Goal: Information Seeking & Learning: Compare options

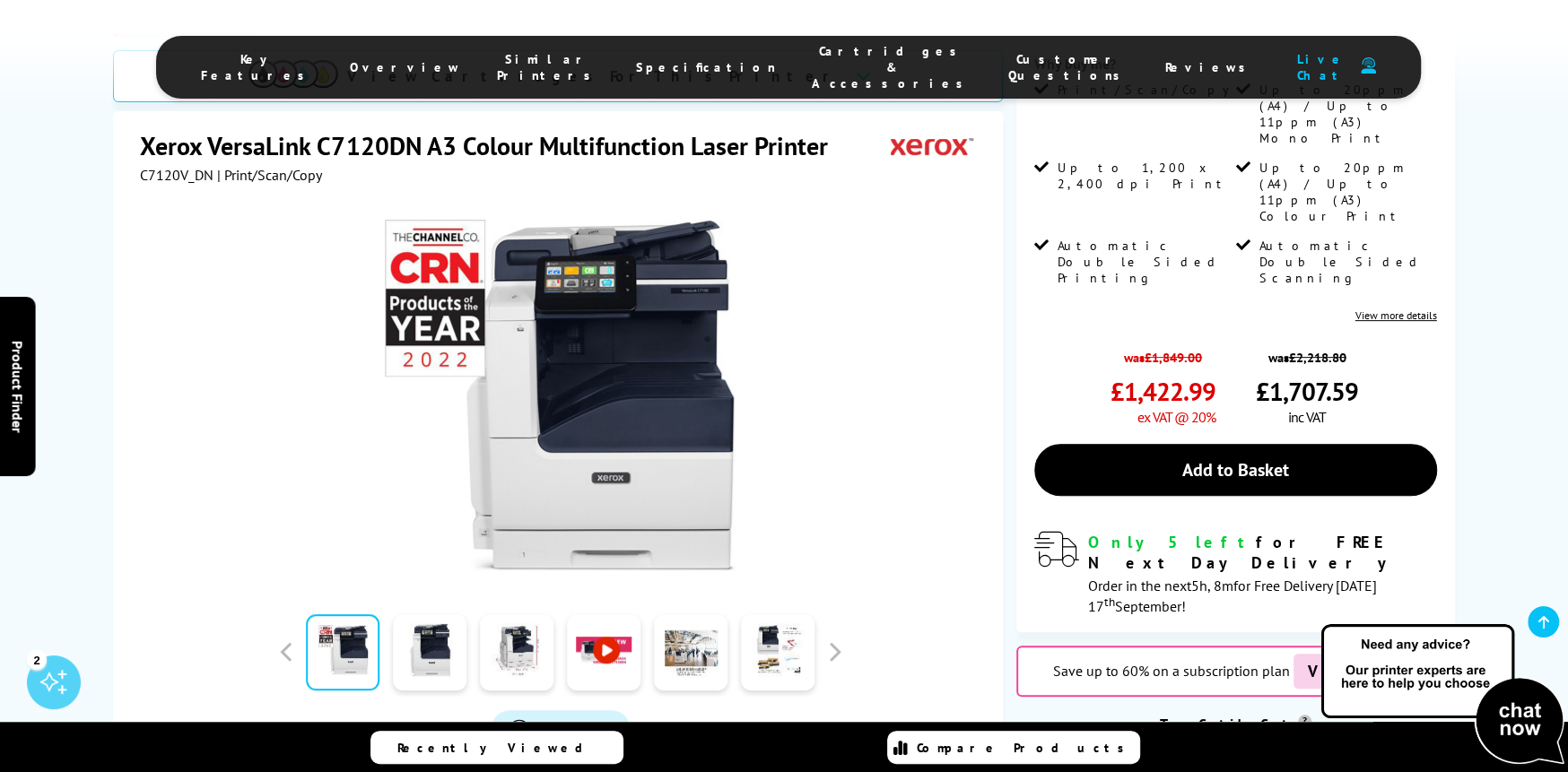
scroll to position [358, 0]
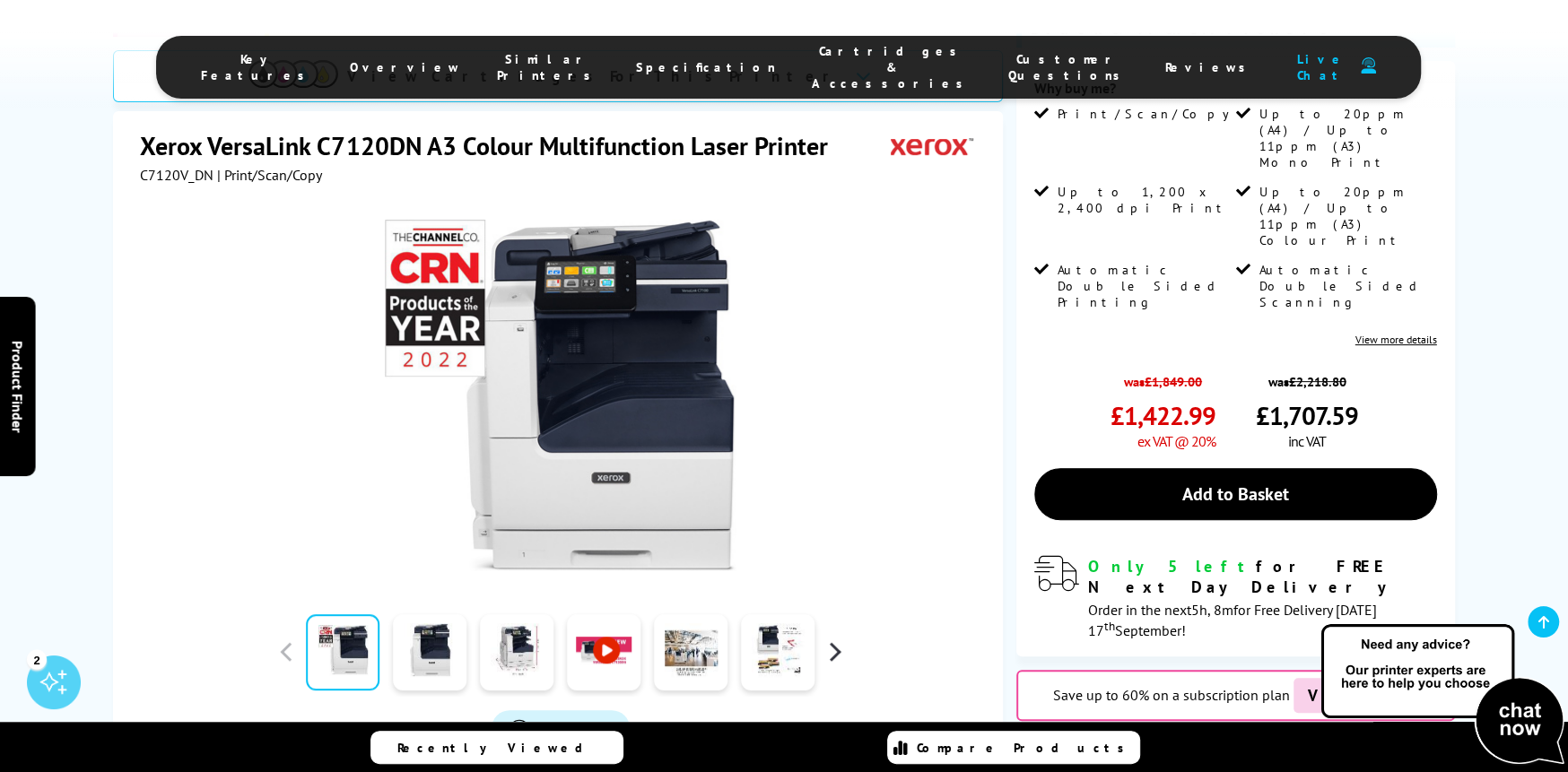
click at [838, 638] on button "button" at bounding box center [834, 652] width 27 height 27
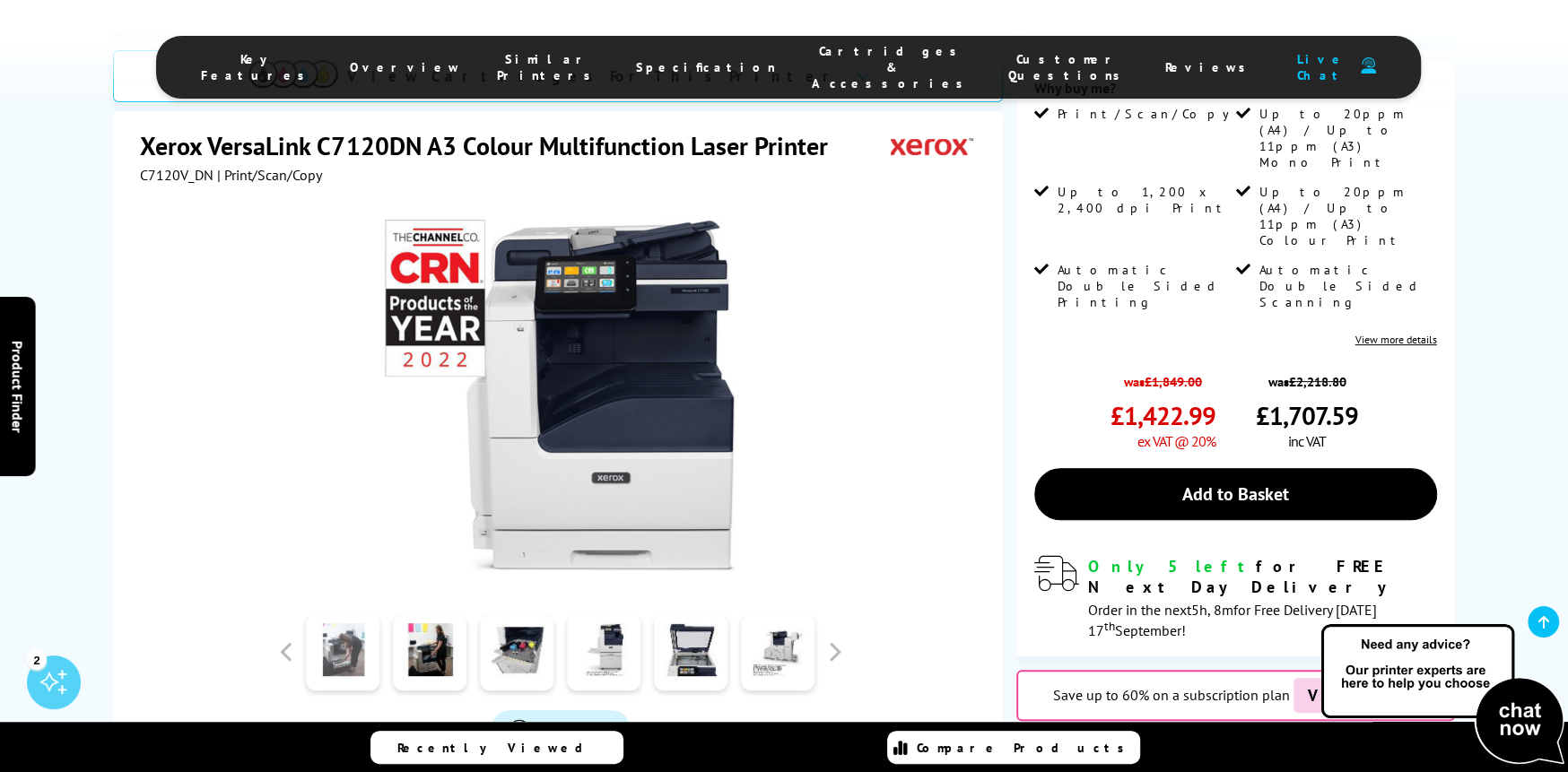
click at [346, 614] on link at bounding box center [343, 652] width 74 height 77
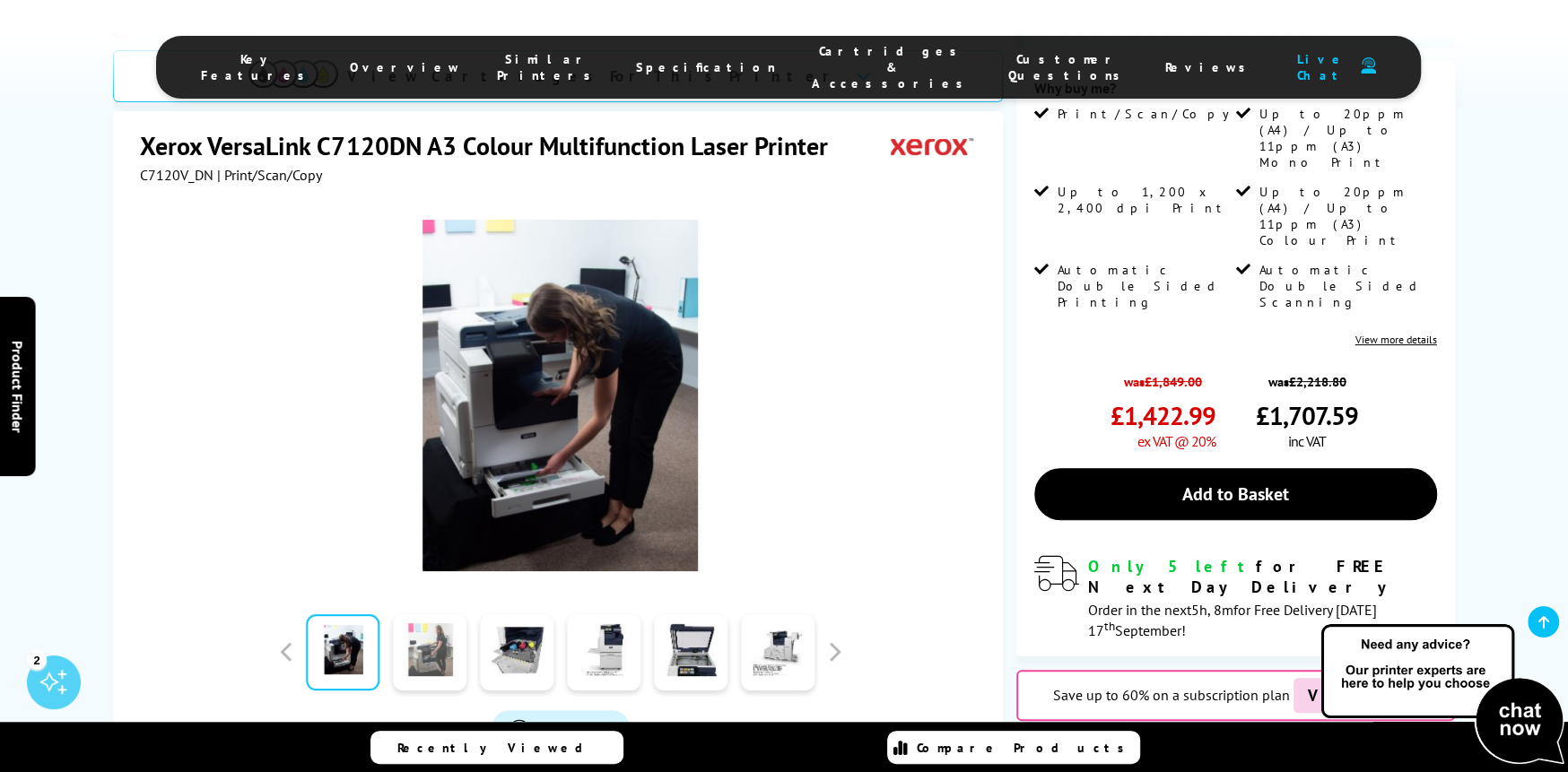
click at [398, 614] on link at bounding box center [429, 652] width 74 height 77
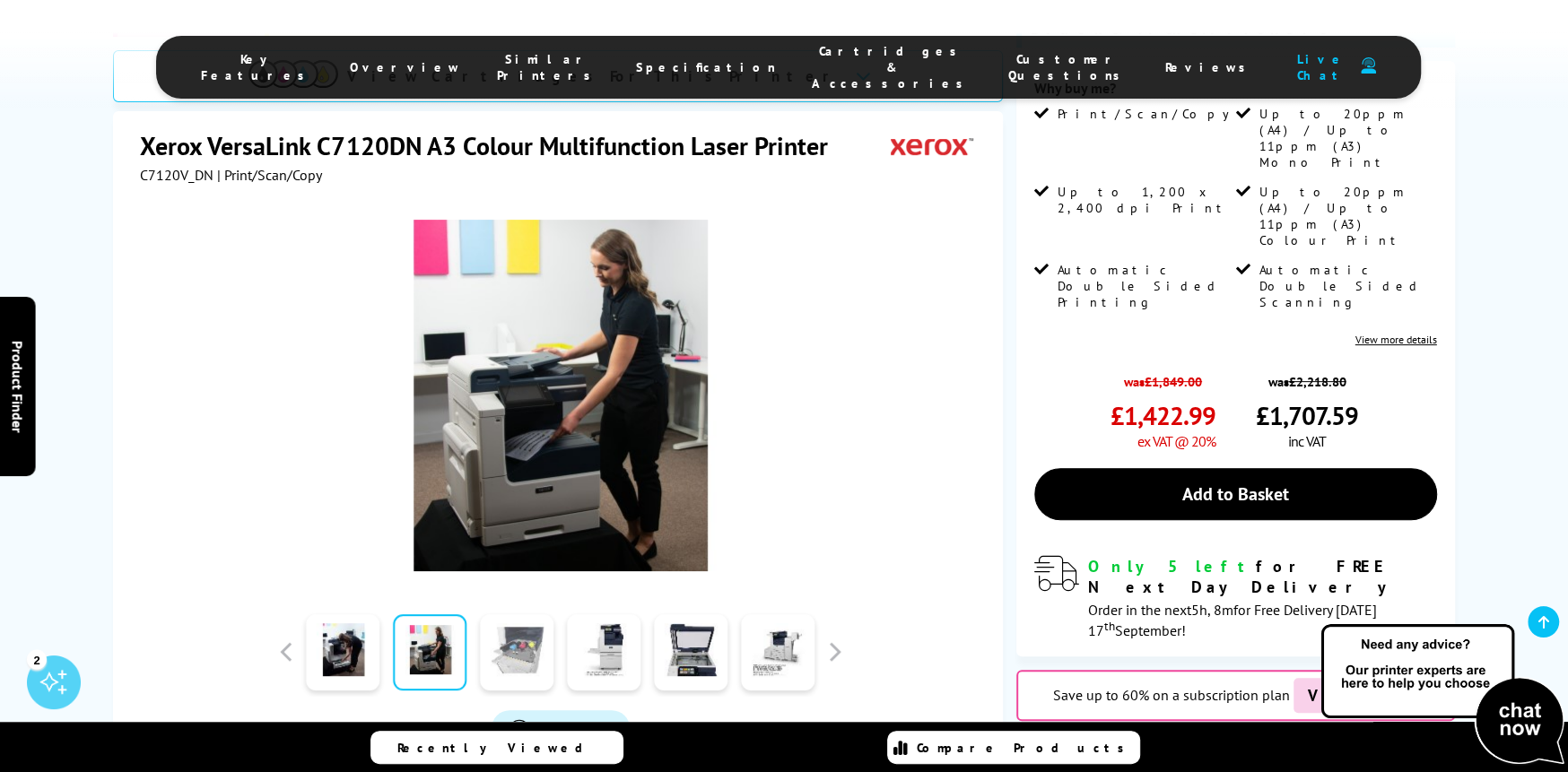
click at [513, 614] on link at bounding box center [517, 652] width 74 height 77
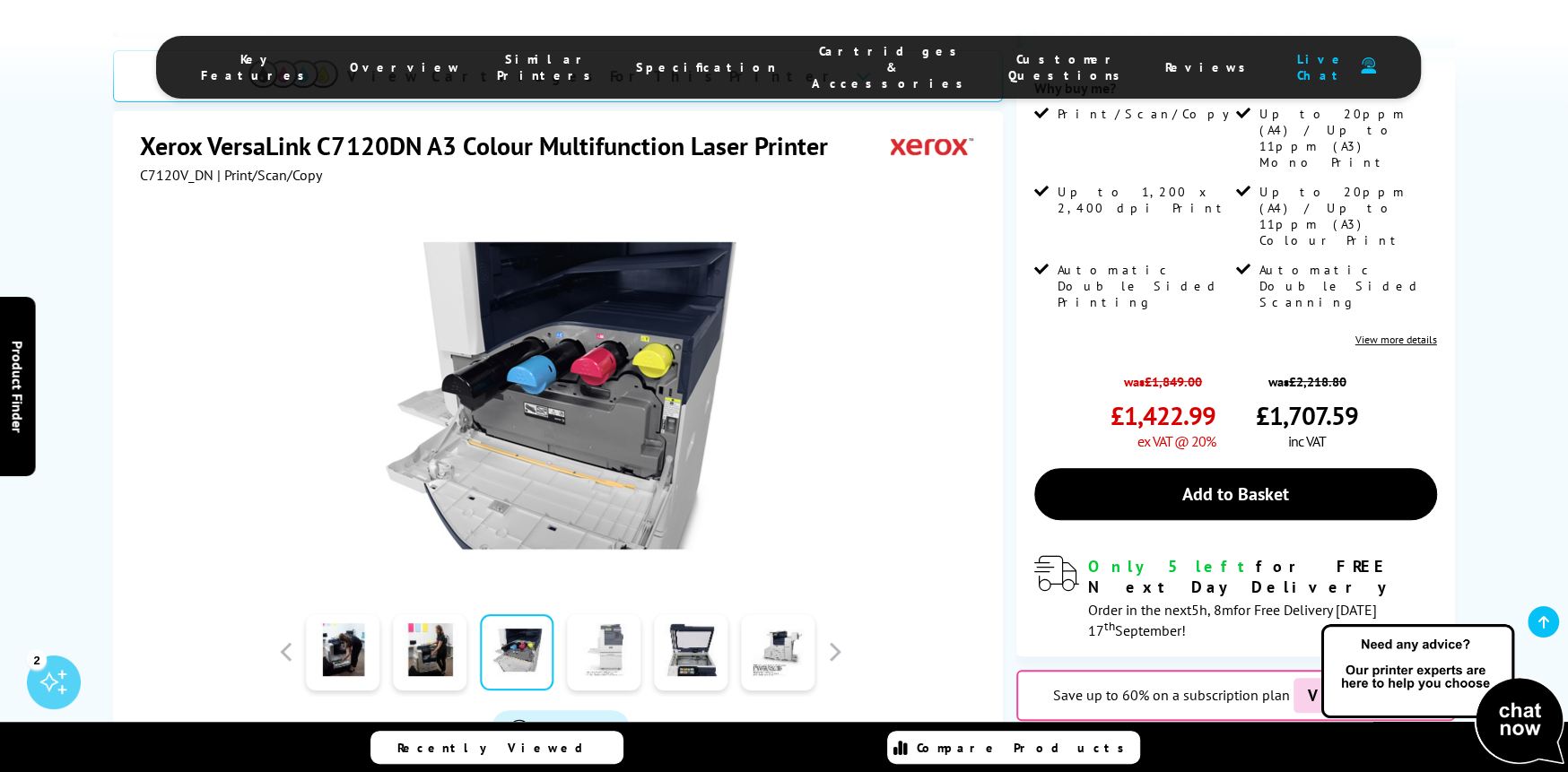
click at [580, 614] on link at bounding box center [604, 652] width 74 height 77
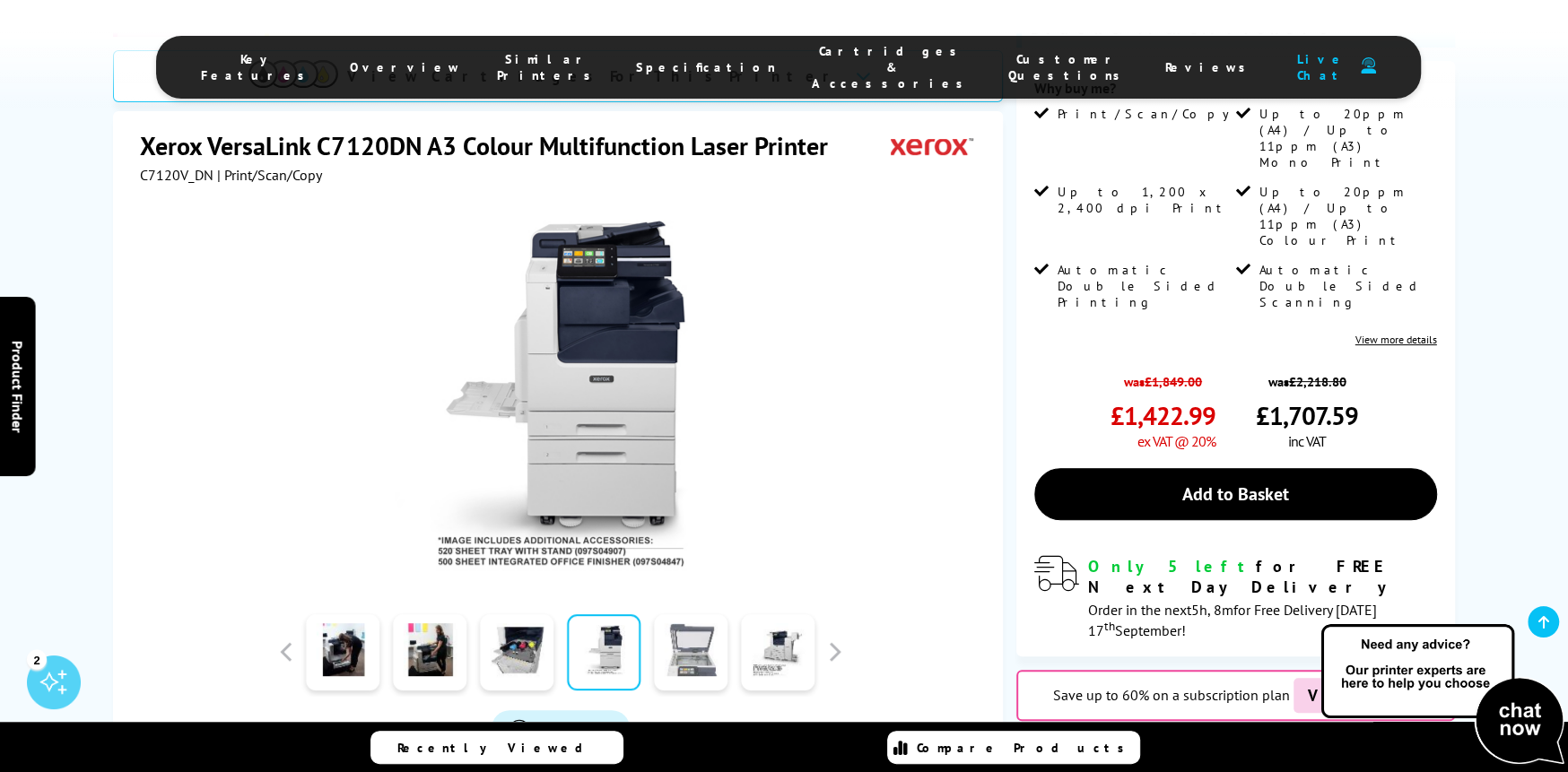
click at [670, 614] on link at bounding box center [691, 652] width 74 height 77
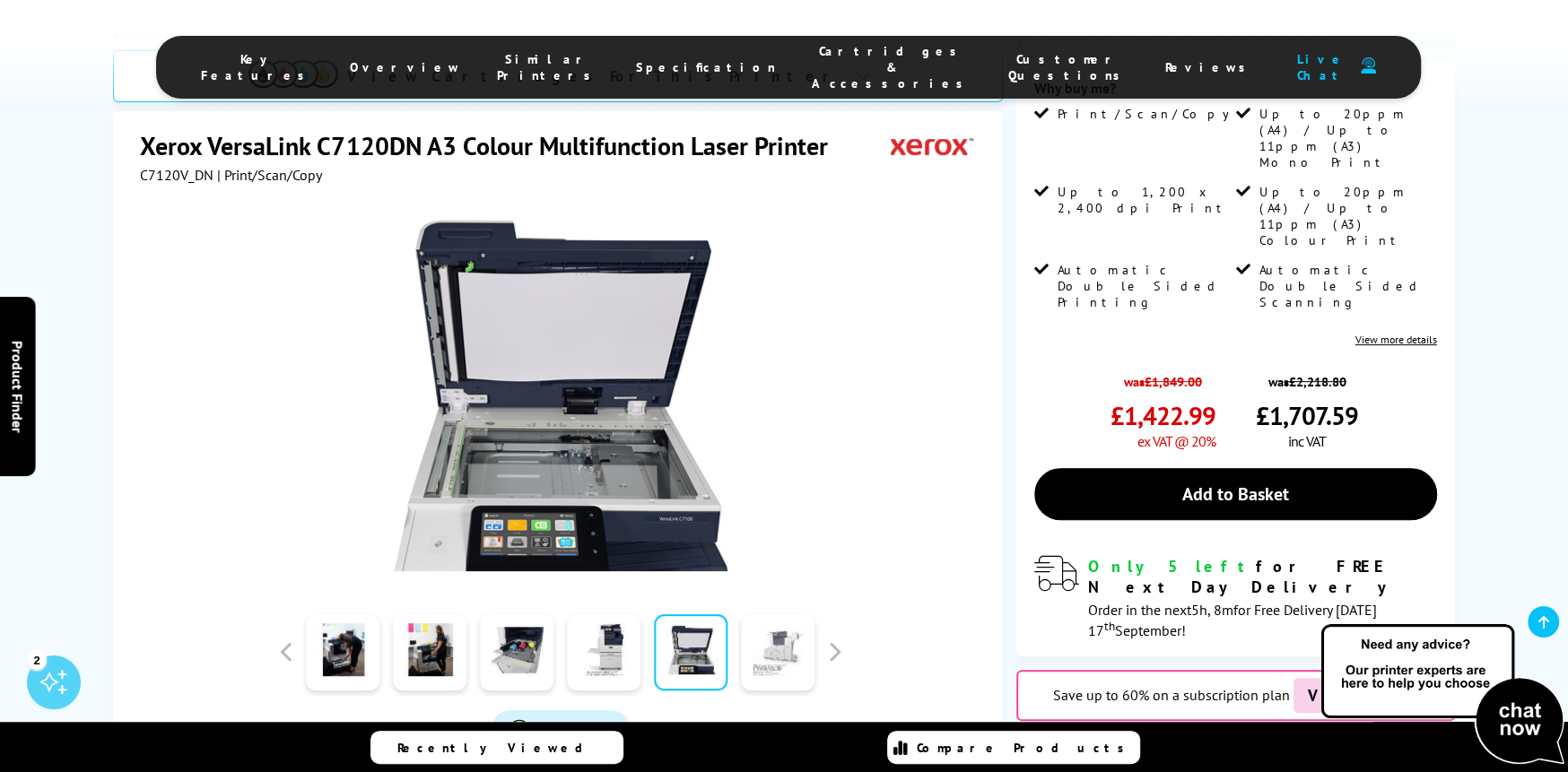
click at [779, 614] on link at bounding box center [778, 652] width 74 height 77
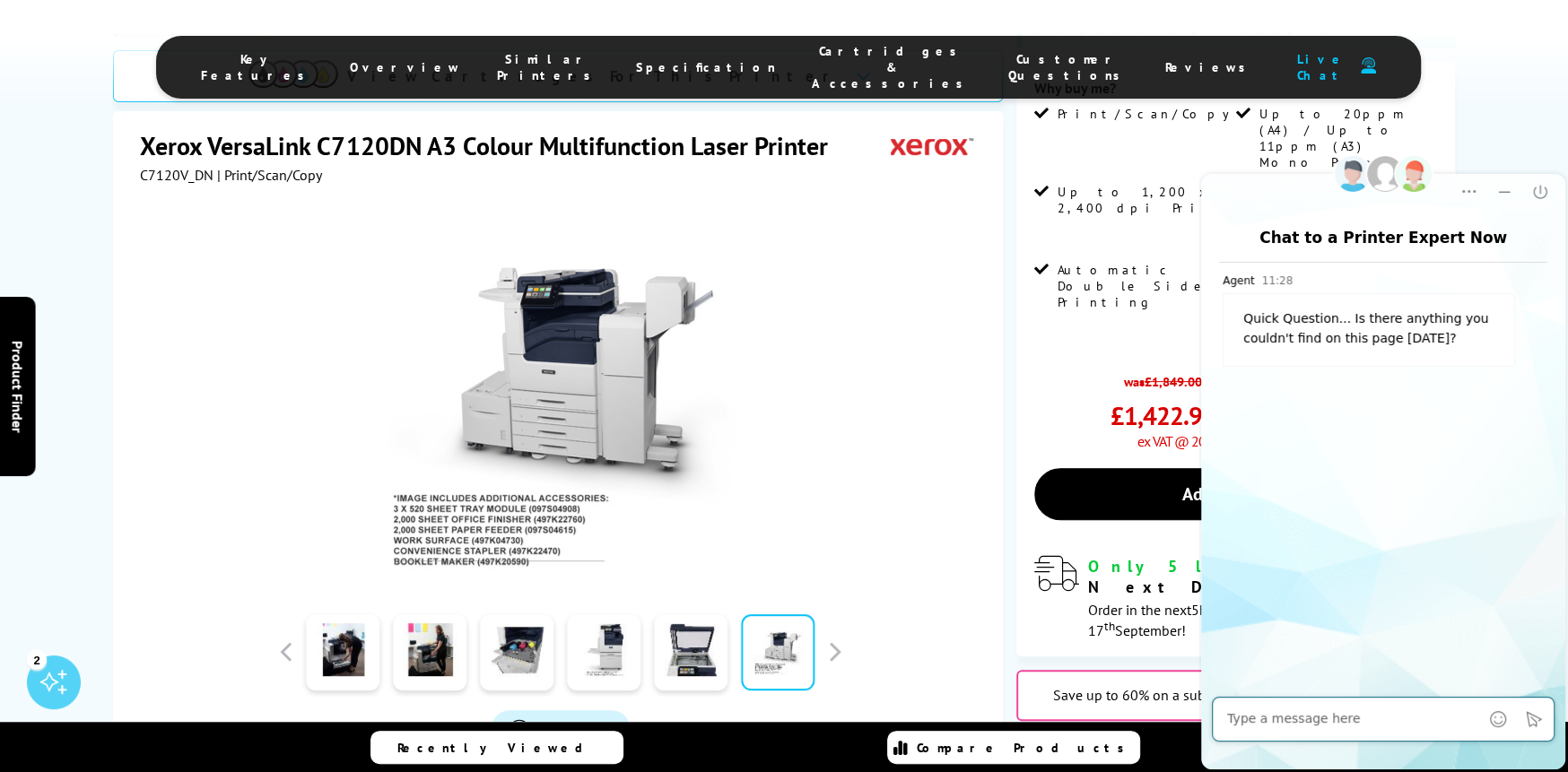
scroll to position [0, 0]
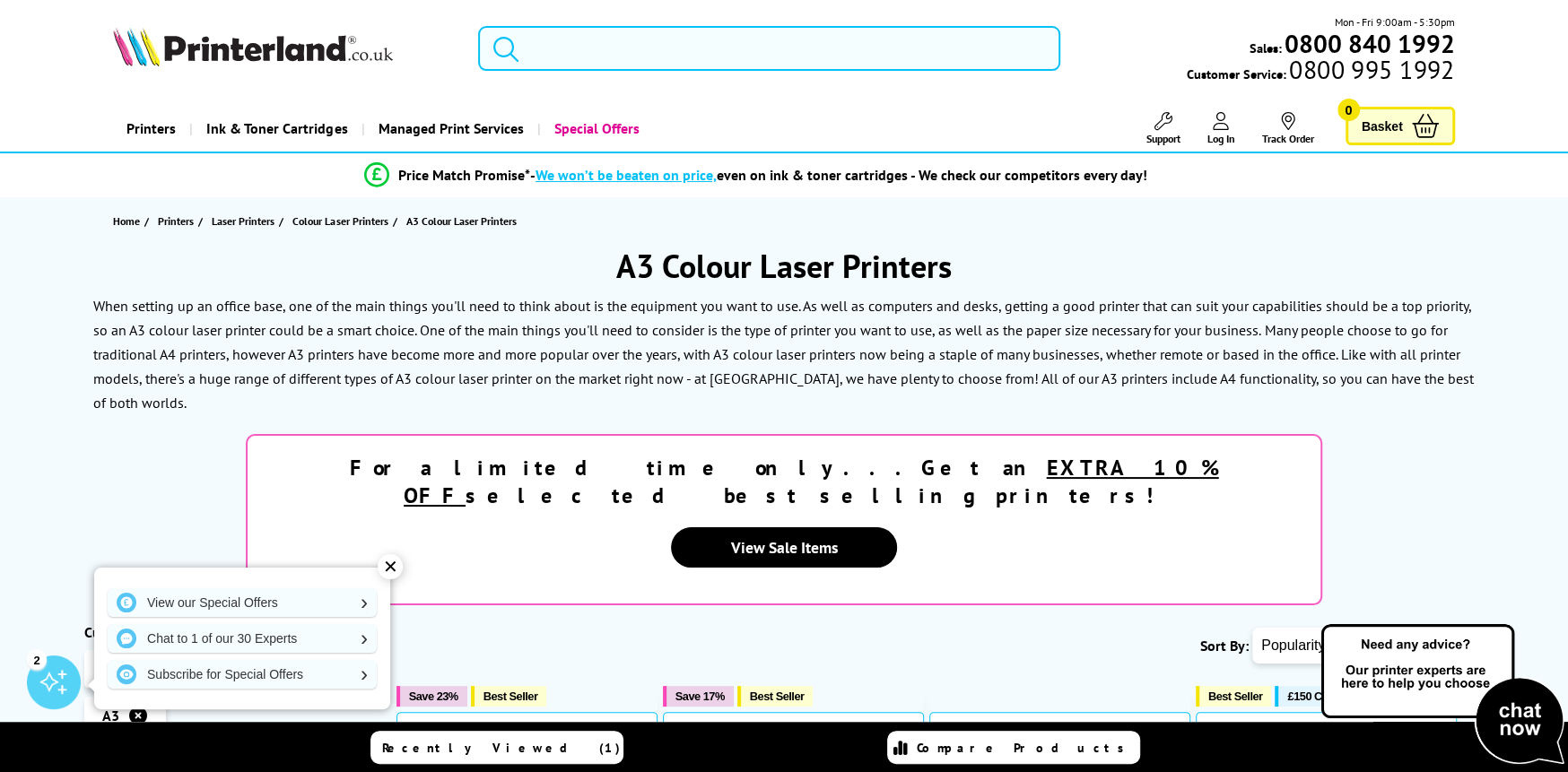
click at [555, 51] on input "search" at bounding box center [768, 48] width 582 height 45
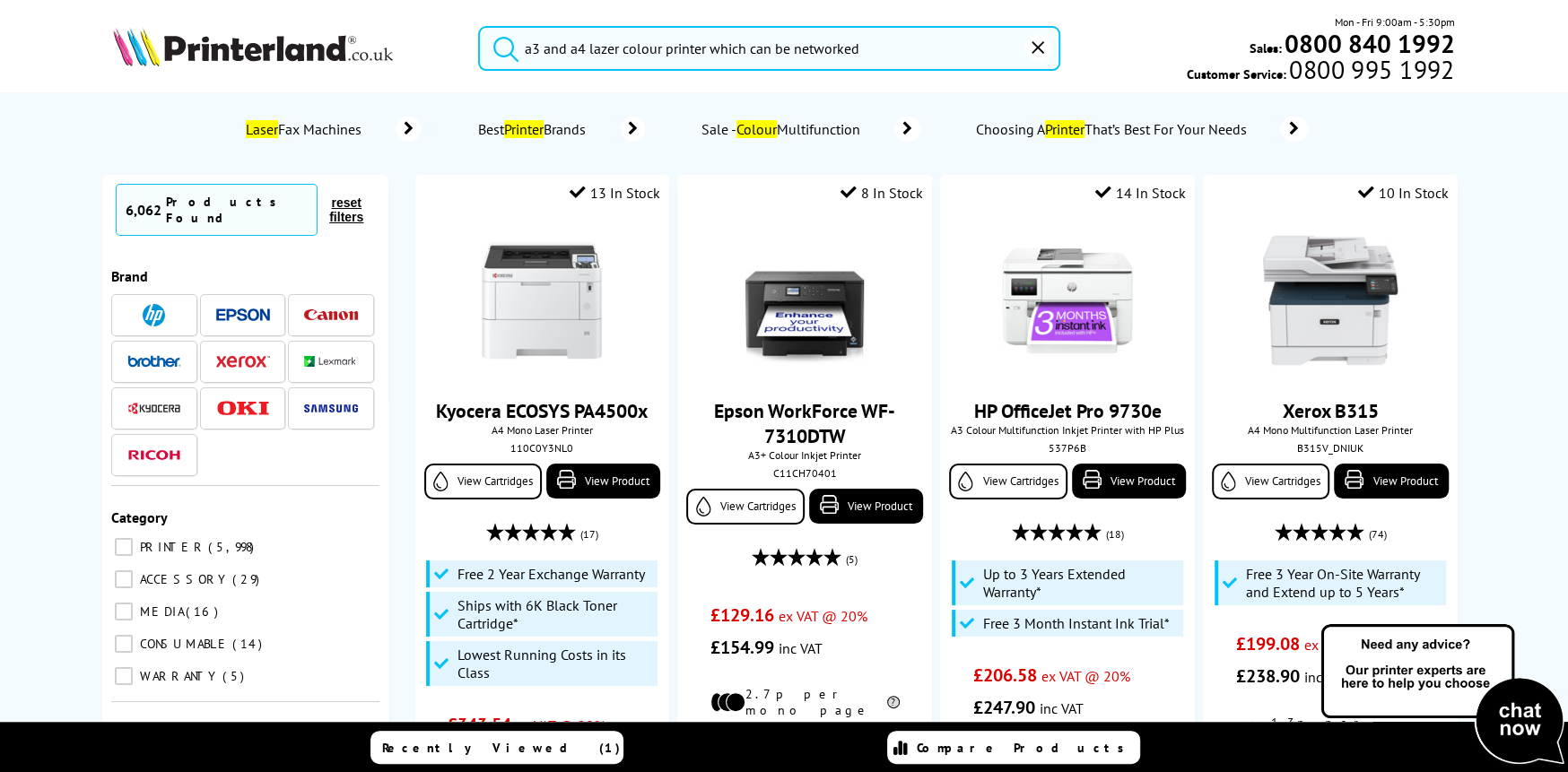
click at [479, 26] on button "submit" at bounding box center [501, 46] width 45 height 40
click at [946, 54] on input "a3 and a4 lazer colour printer which can be networked" at bounding box center [768, 48] width 582 height 45
click at [479, 26] on button "submit" at bounding box center [501, 46] width 45 height 40
click at [872, 42] on input "a3 and a4 lazer colour printer which can be networked" at bounding box center [768, 48] width 582 height 45
type input "a3 and a4 lazer colour printer which can run on network"
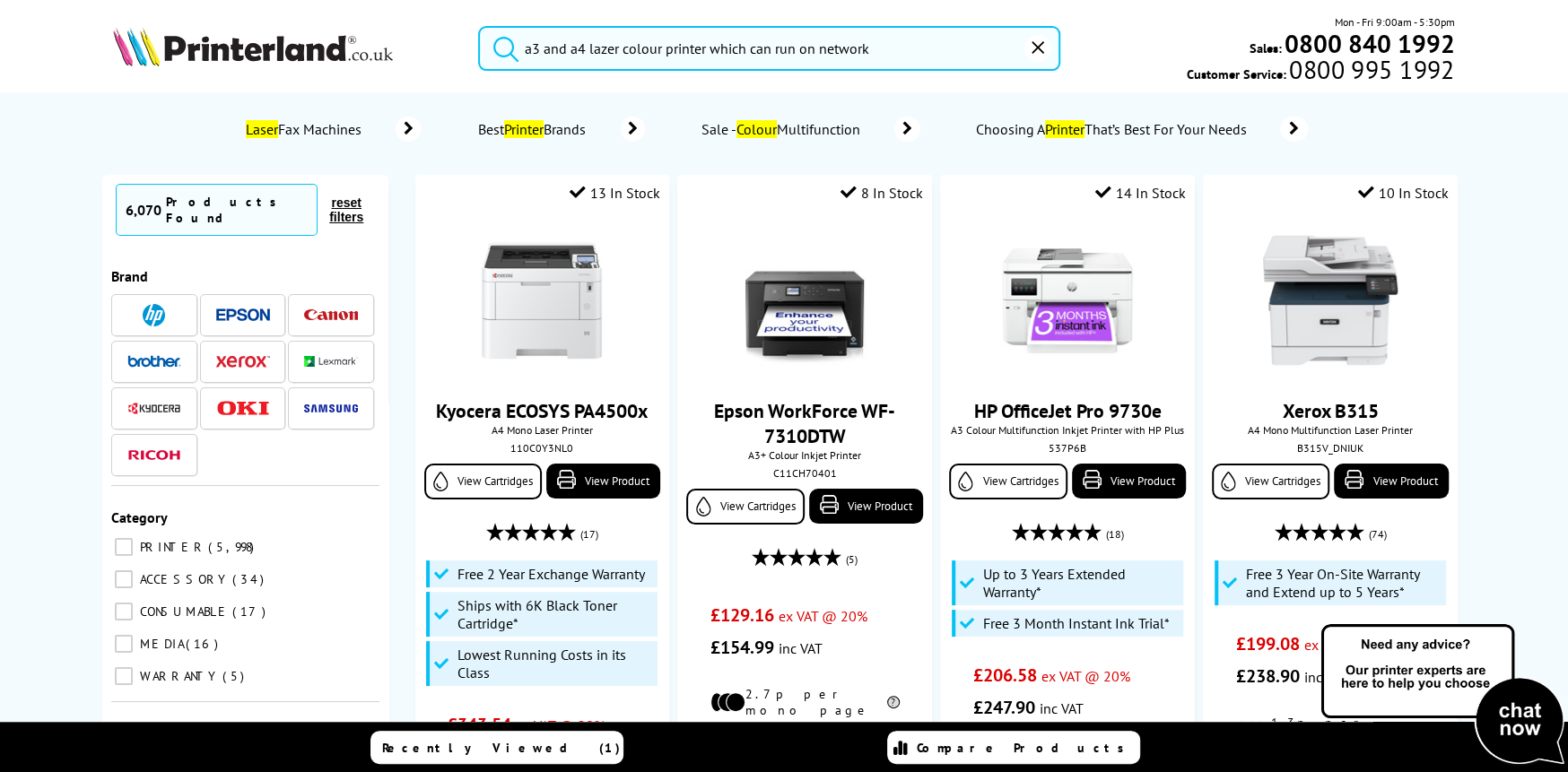
click at [479, 26] on button "submit" at bounding box center [501, 46] width 45 height 40
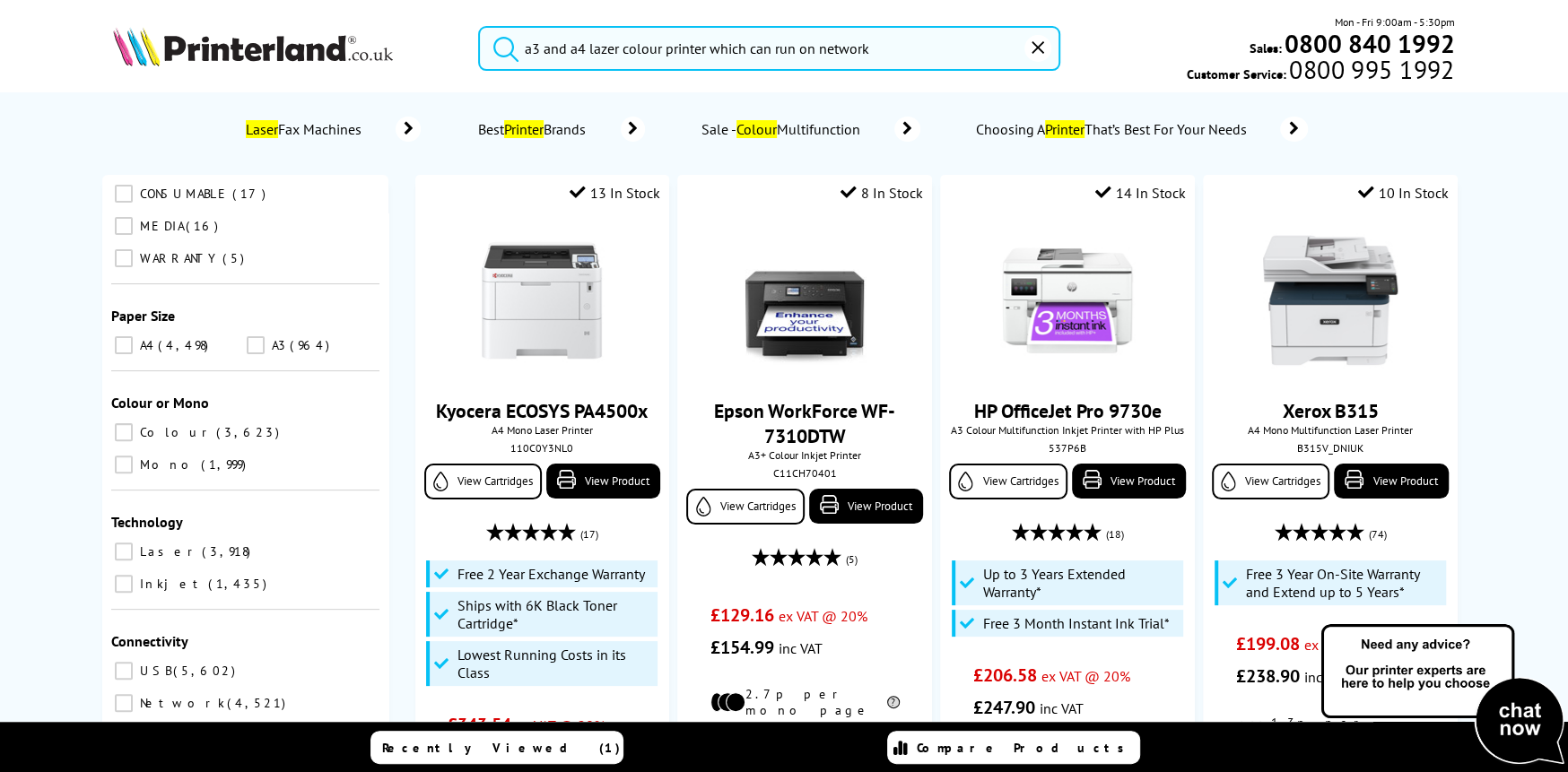
scroll to position [448, 0]
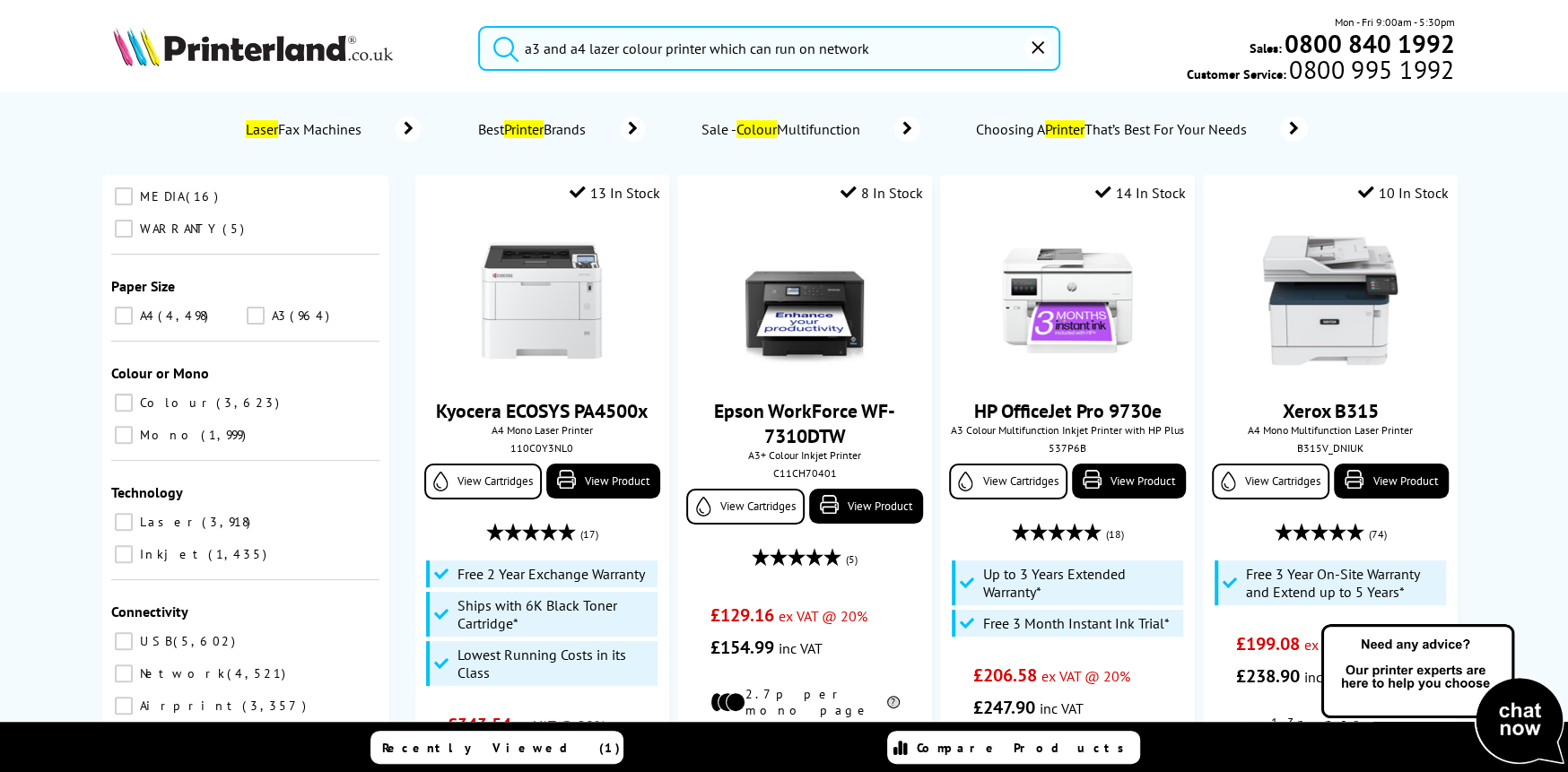
click at [123, 512] on input "Laser 3,918" at bounding box center [123, 521] width 18 height 18
checkbox input "true"
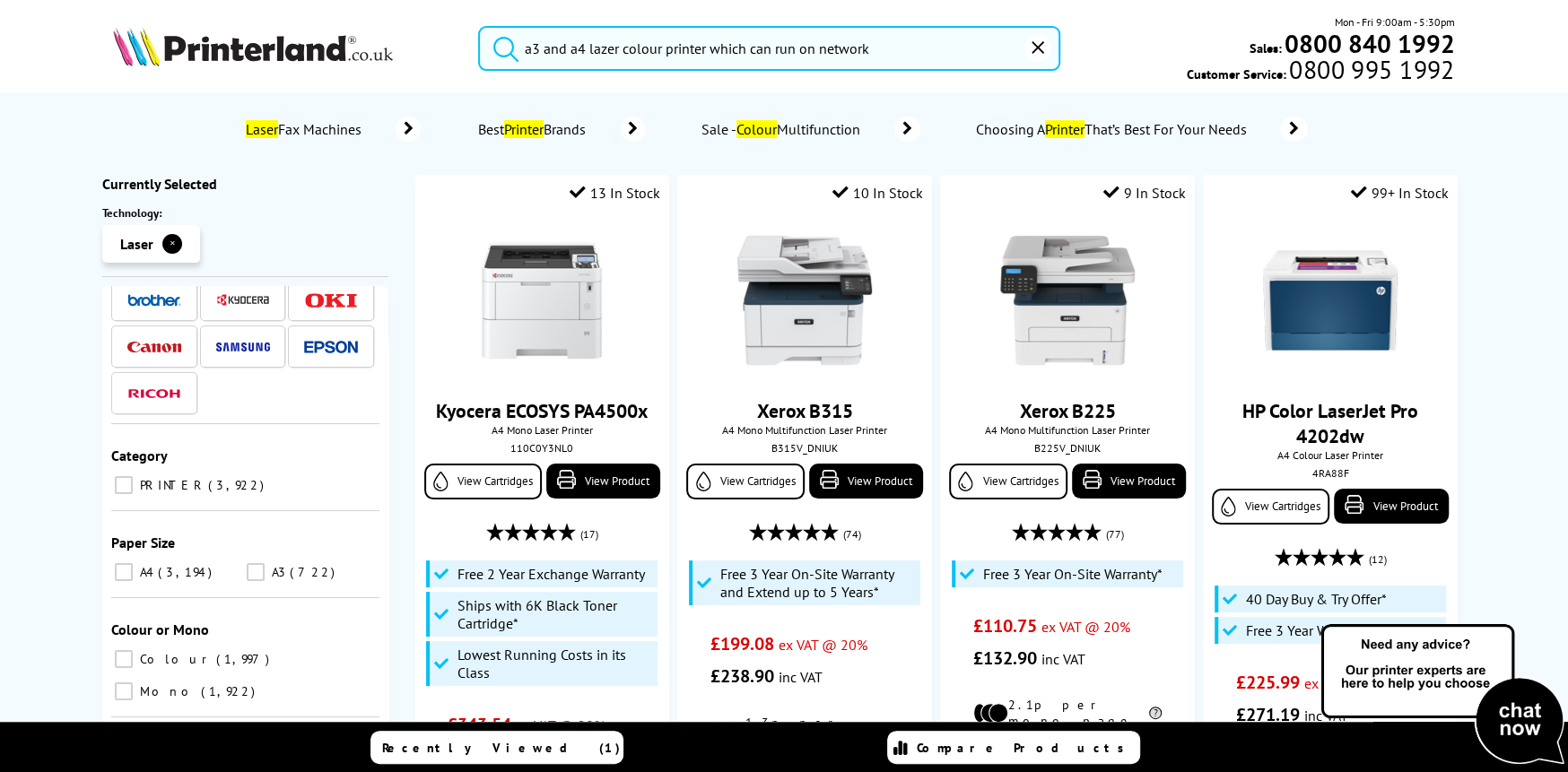
scroll to position [179, 0]
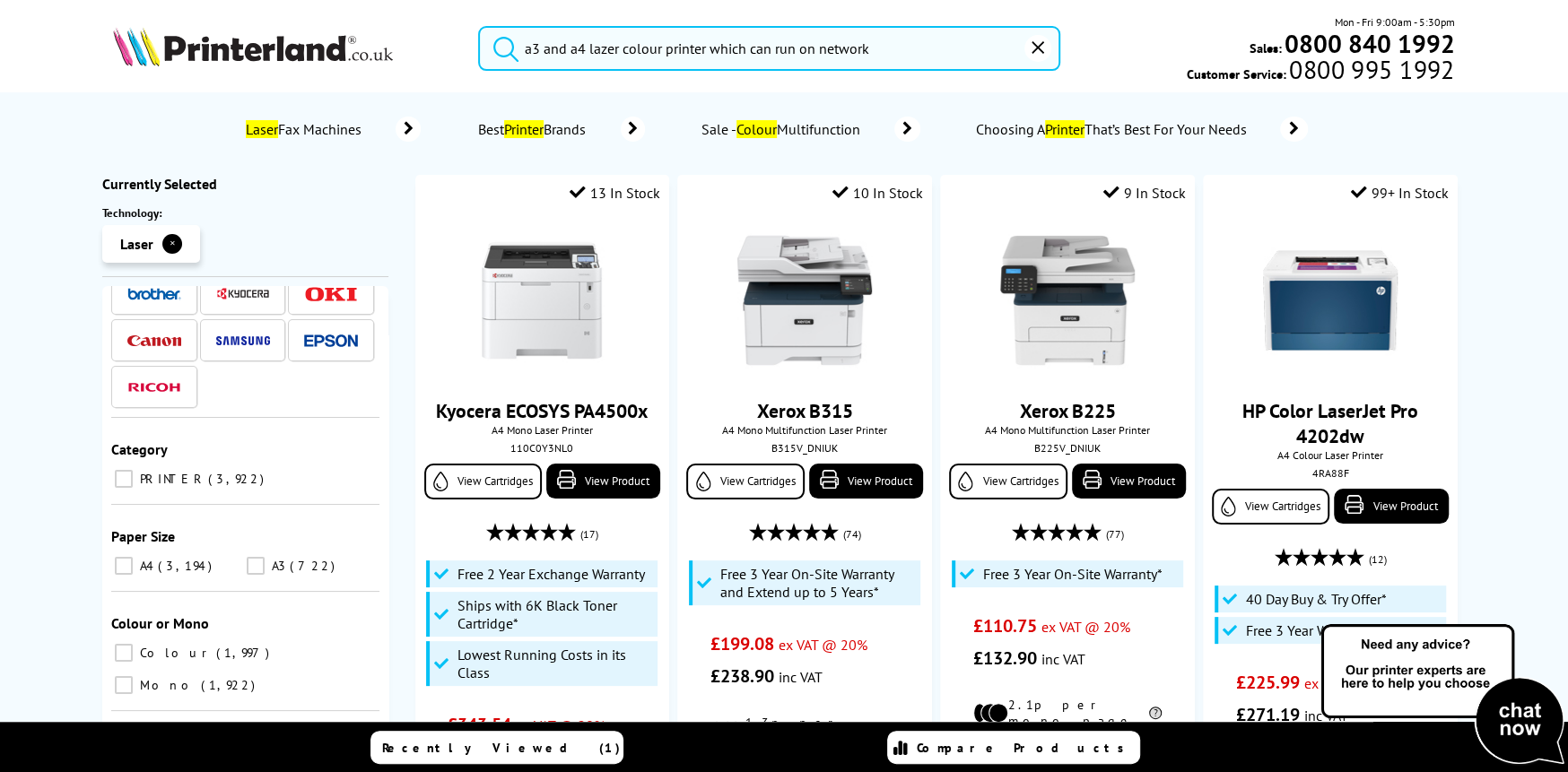
click at [253, 557] on input "A3 722" at bounding box center [256, 566] width 18 height 18
checkbox input "true"
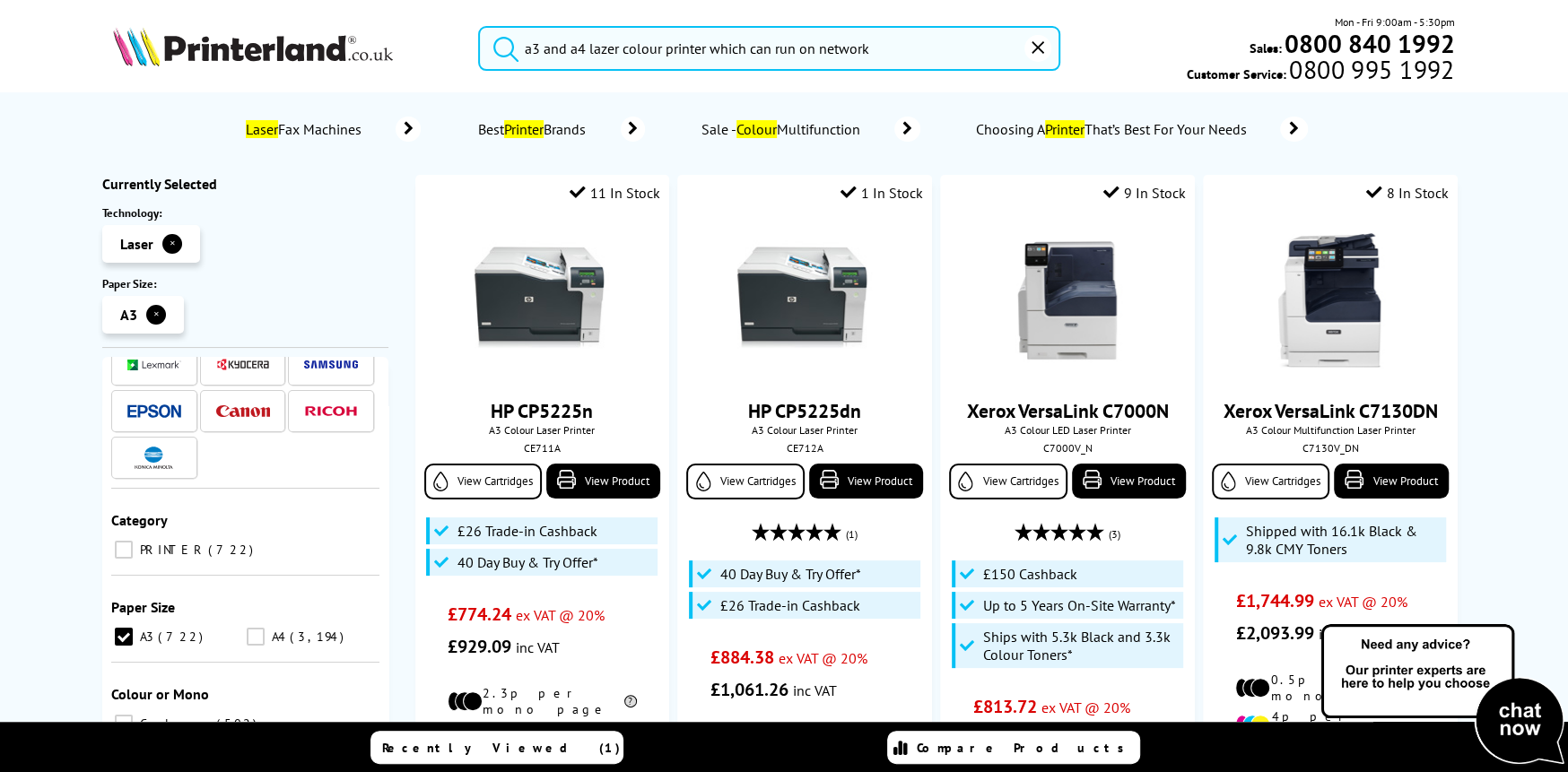
scroll to position [269, 0]
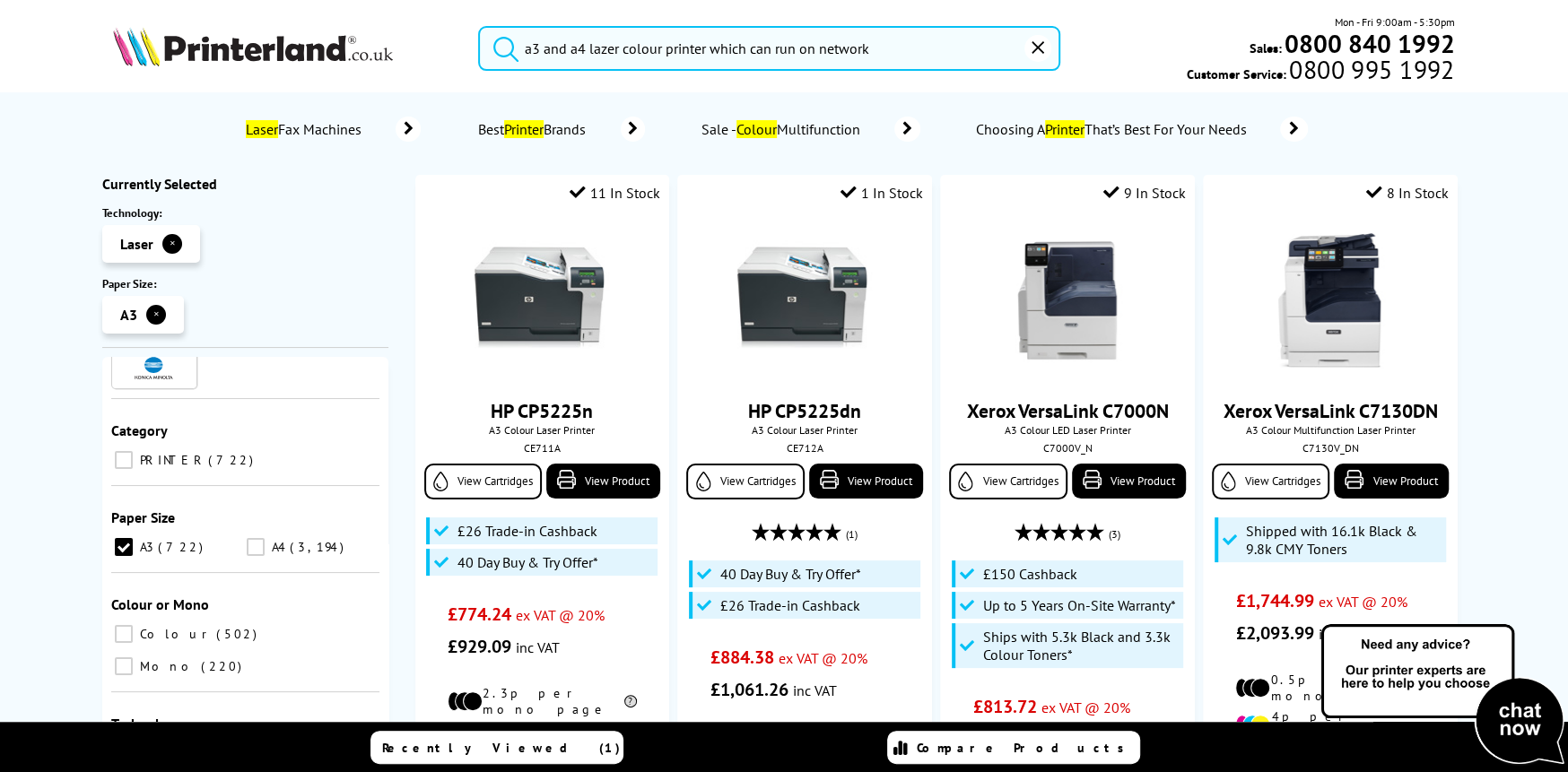
click at [247, 538] on input "A4 3,194" at bounding box center [256, 546] width 18 height 18
checkbox input "true"
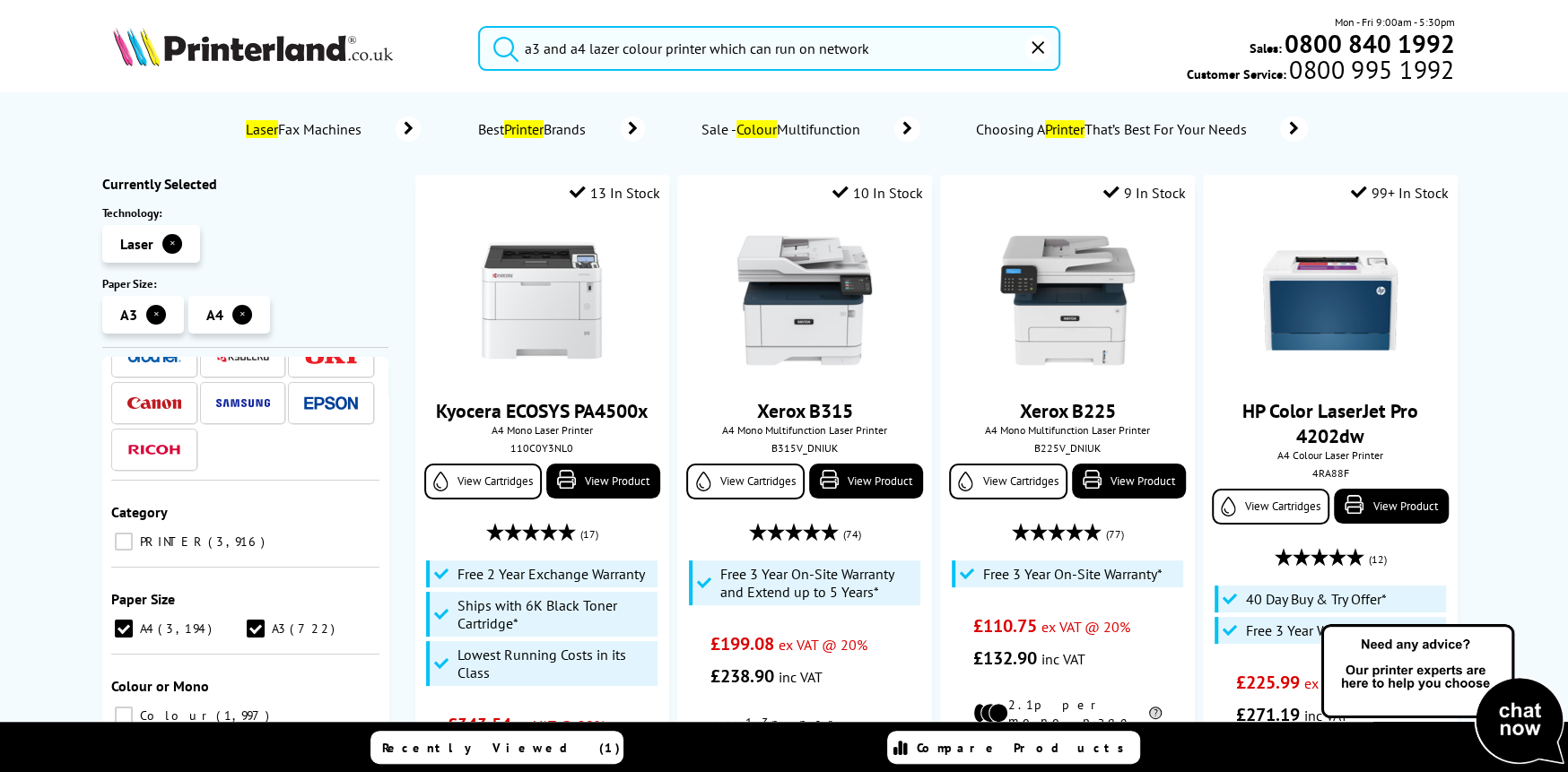
scroll to position [358, 0]
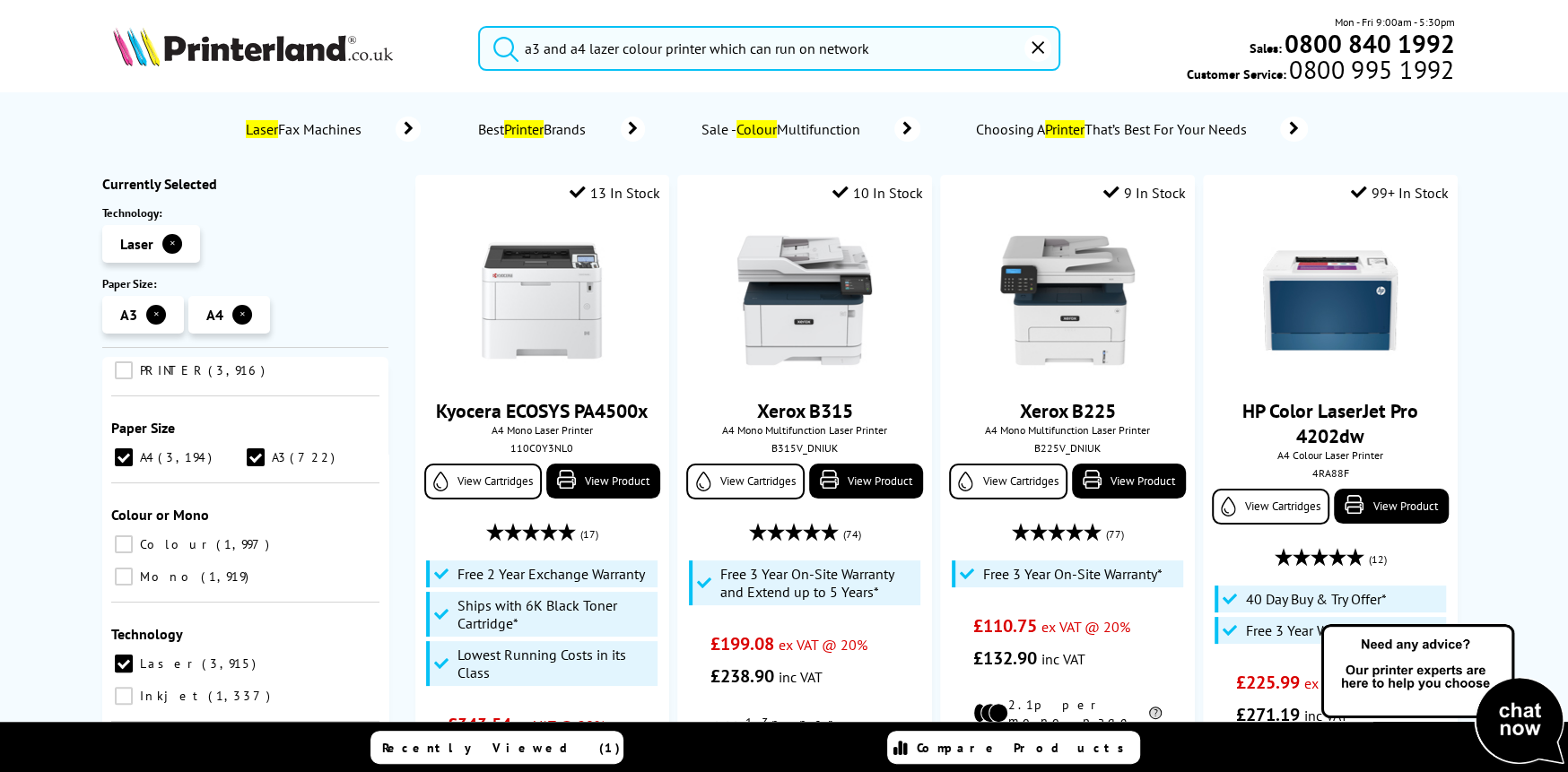
click at [118, 536] on input "Colour 1,997" at bounding box center [123, 544] width 18 height 18
checkbox input "true"
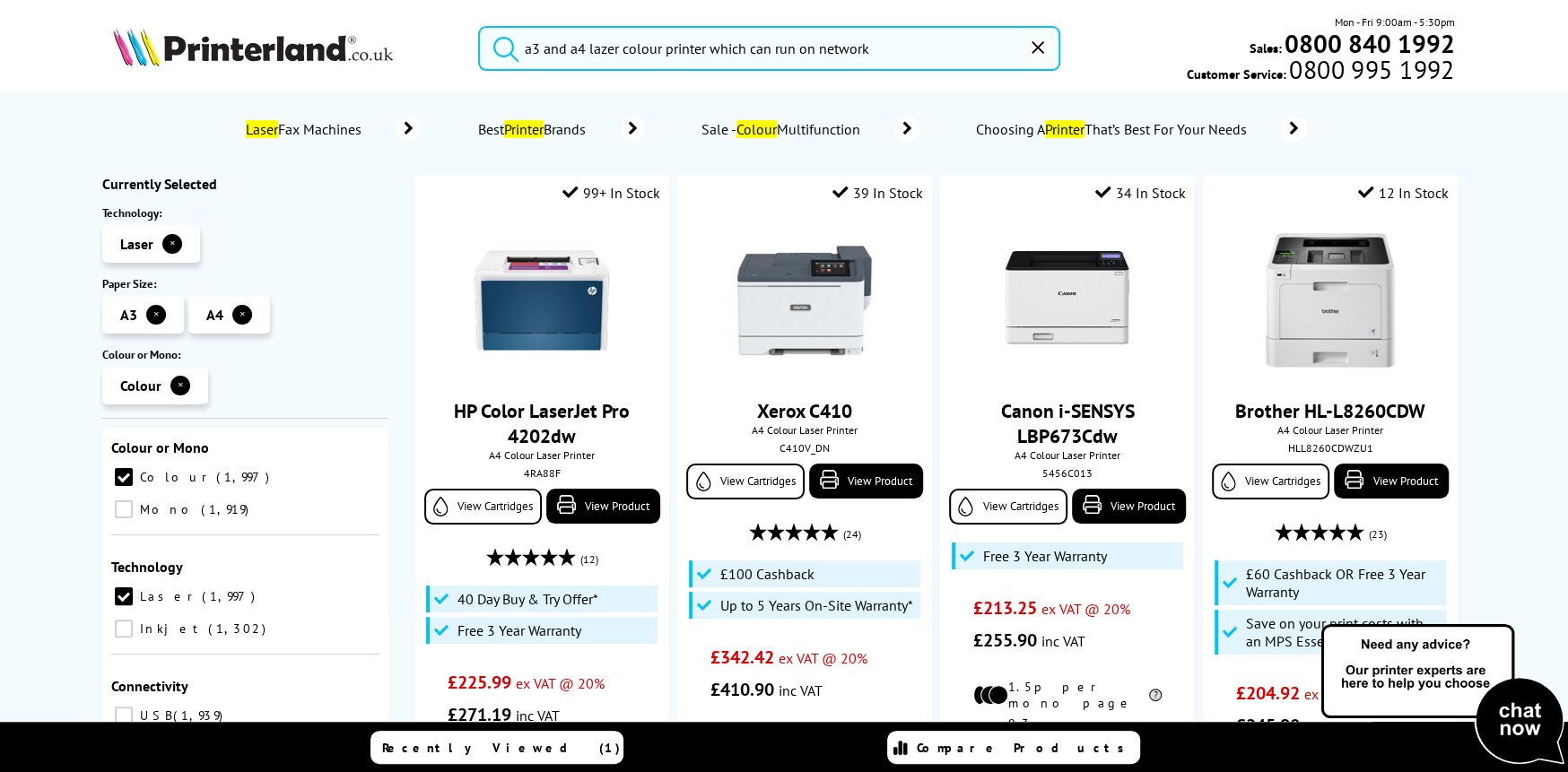
scroll to position [532, 0]
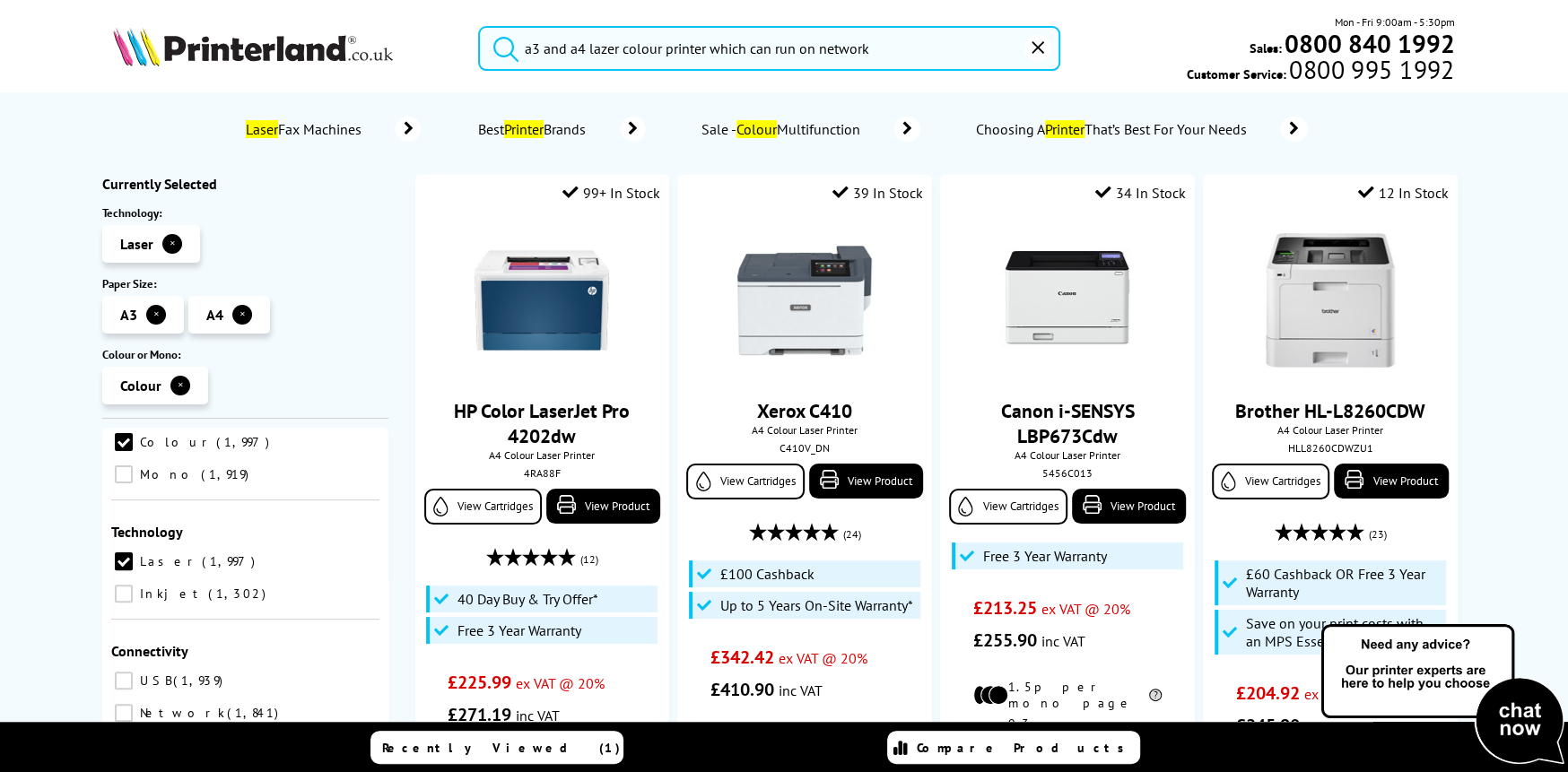
click at [133, 704] on input "Network 1,841" at bounding box center [123, 713] width 18 height 18
checkbox input "true"
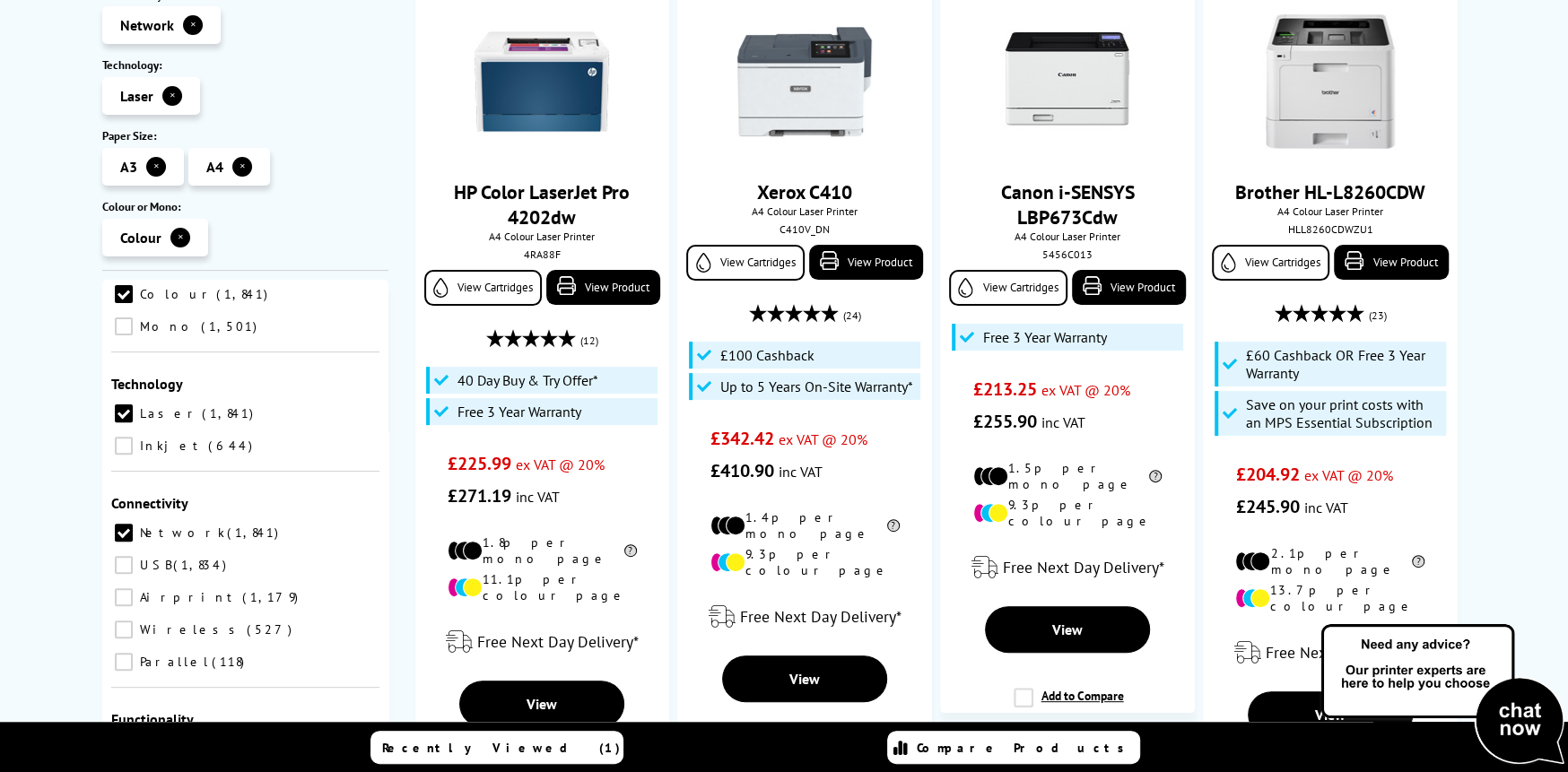
scroll to position [269, 0]
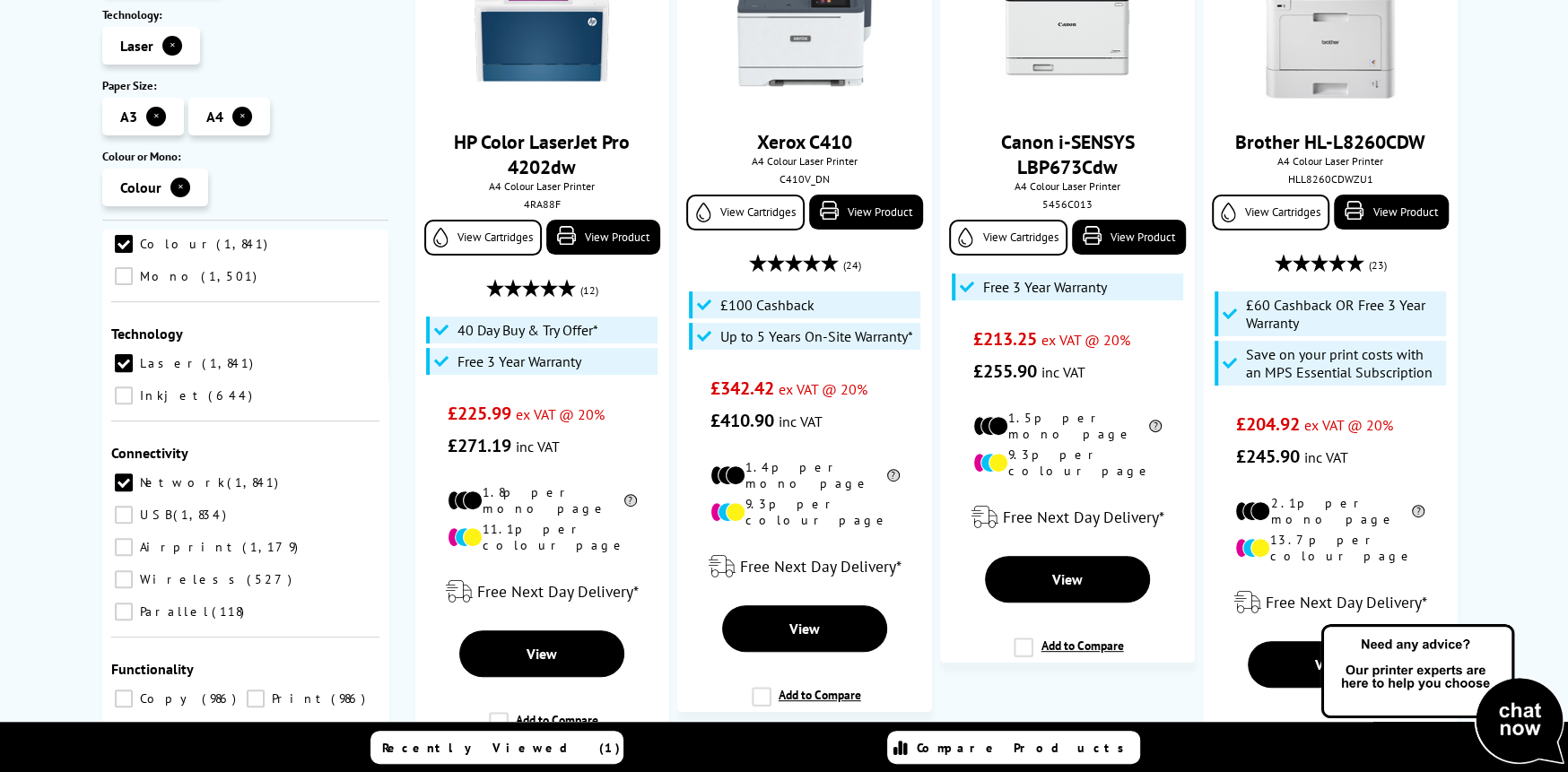
click at [119, 690] on input "Copy 986" at bounding box center [123, 698] width 18 height 18
checkbox input "true"
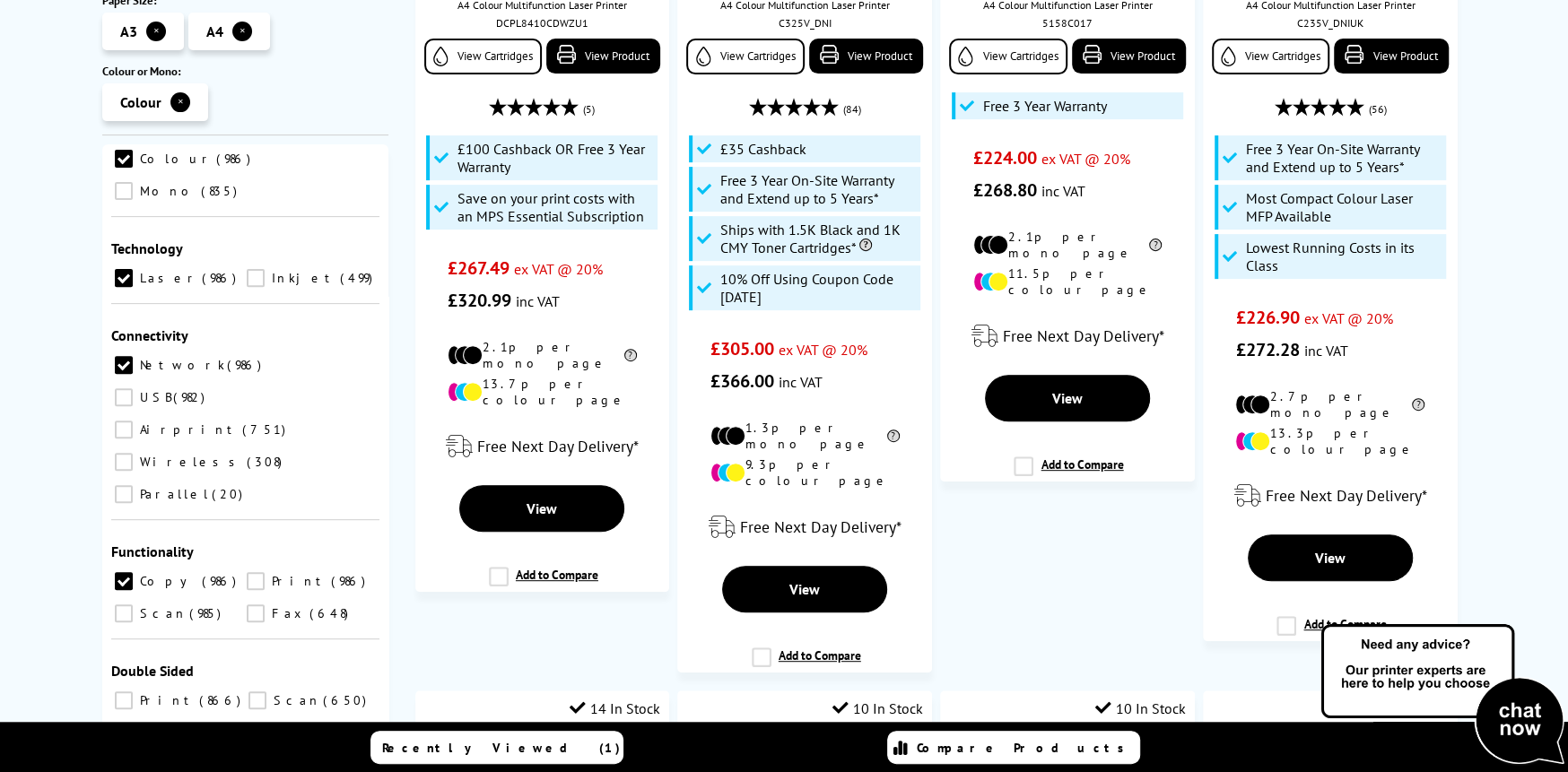
scroll to position [448, 0]
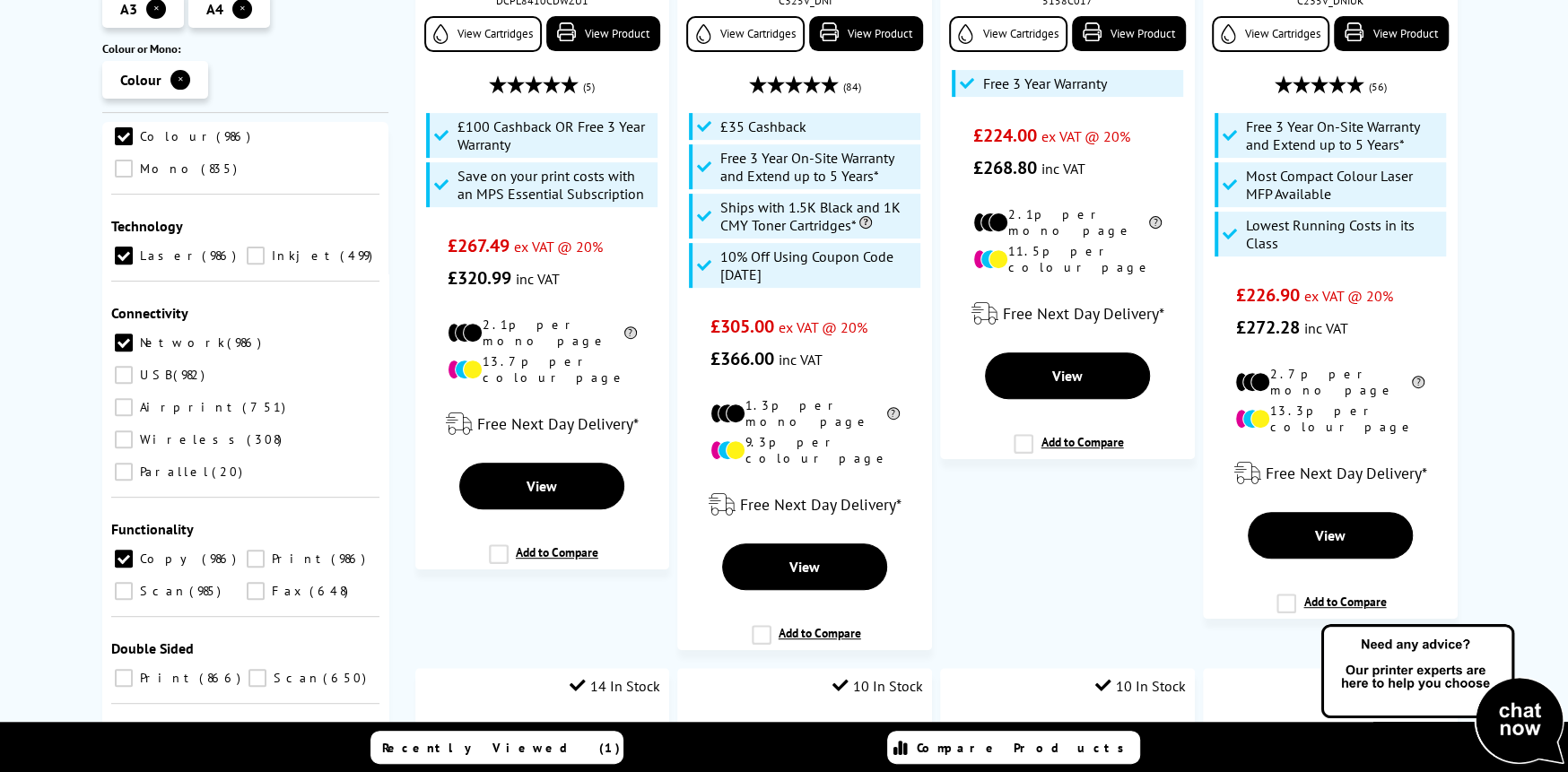
click at [123, 582] on input "Scan 985" at bounding box center [123, 591] width 18 height 18
checkbox input "true"
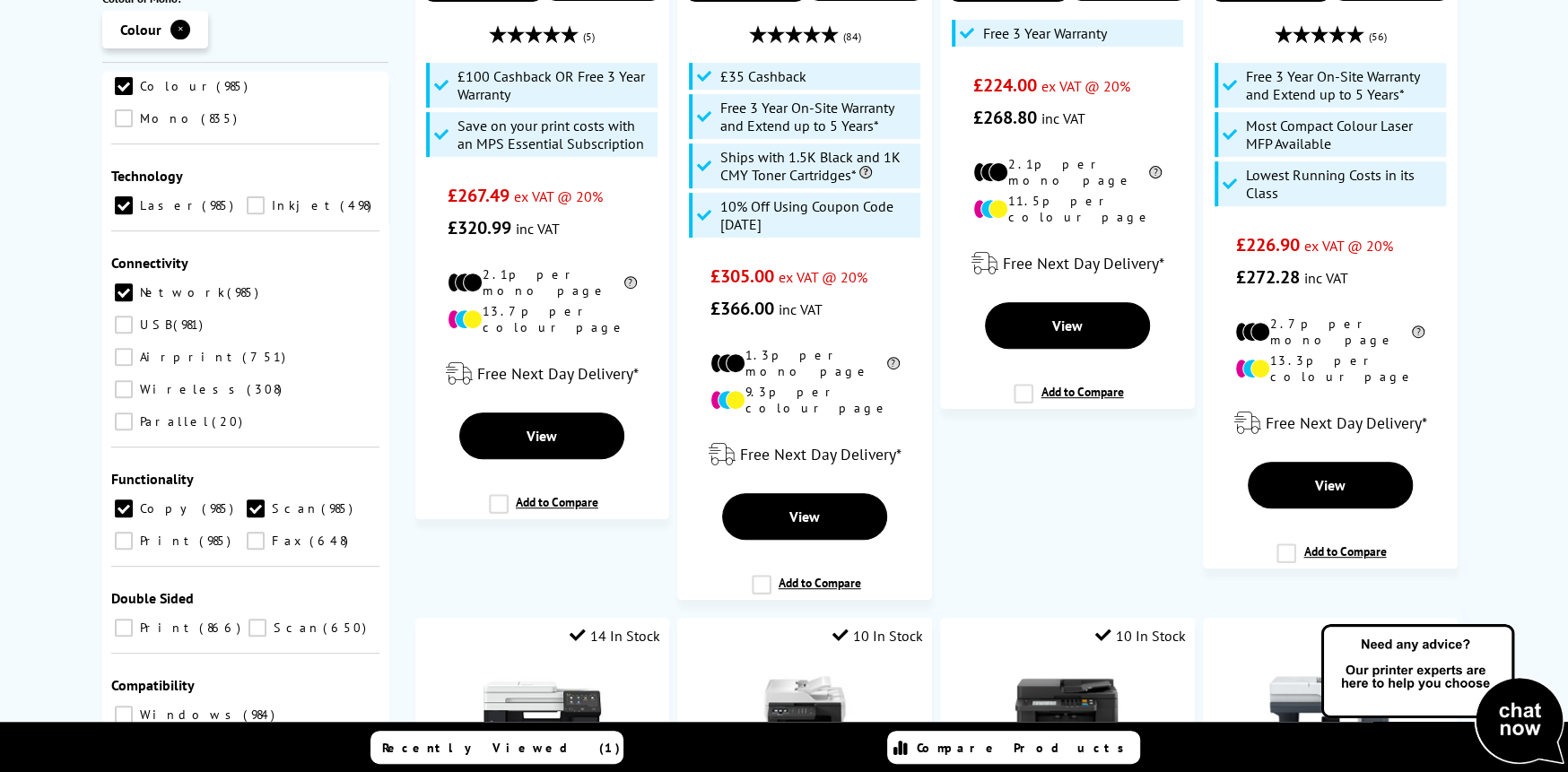
scroll to position [538, 0]
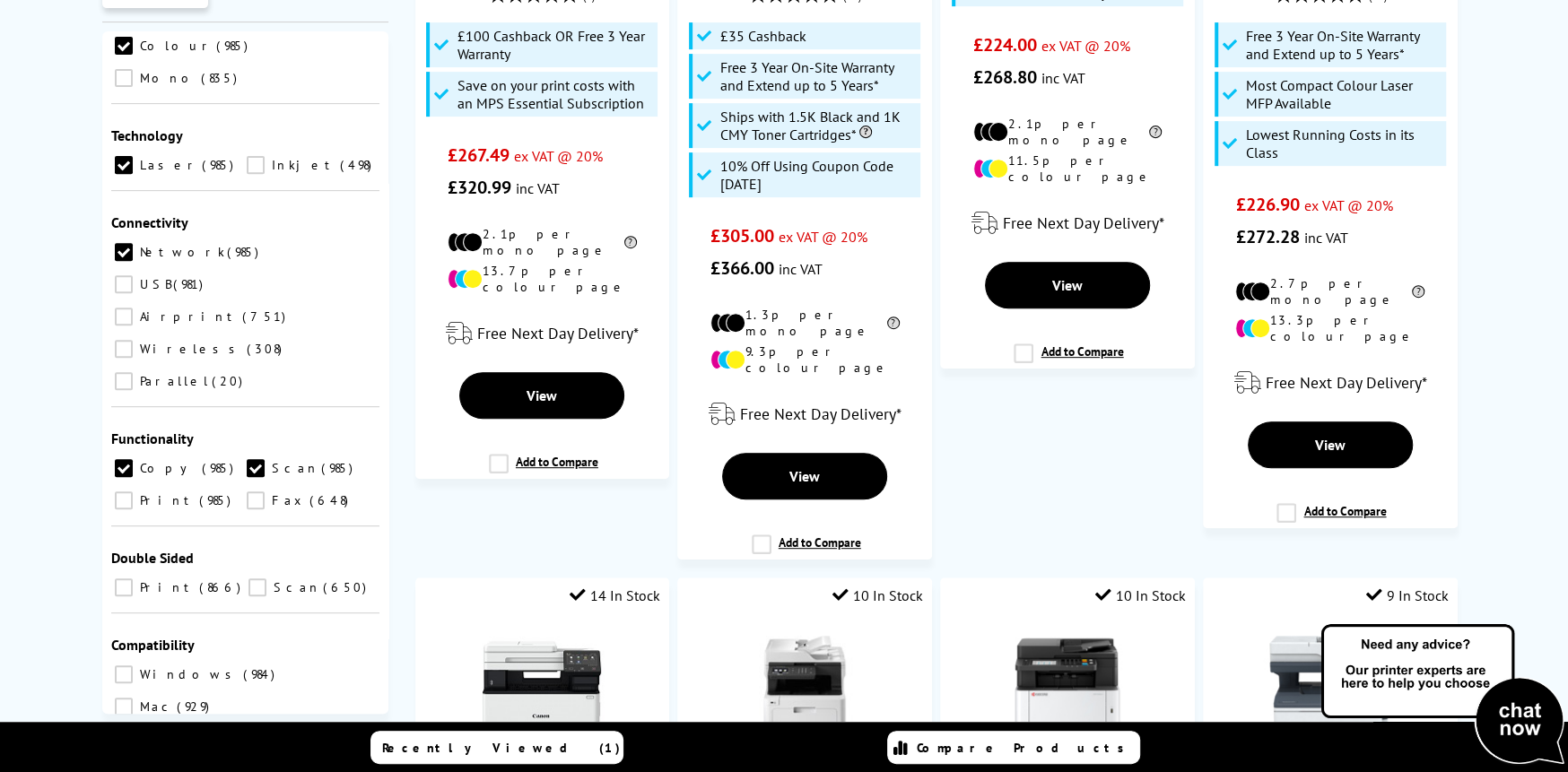
click at [127, 491] on input "Print 985" at bounding box center [123, 500] width 18 height 18
checkbox input "true"
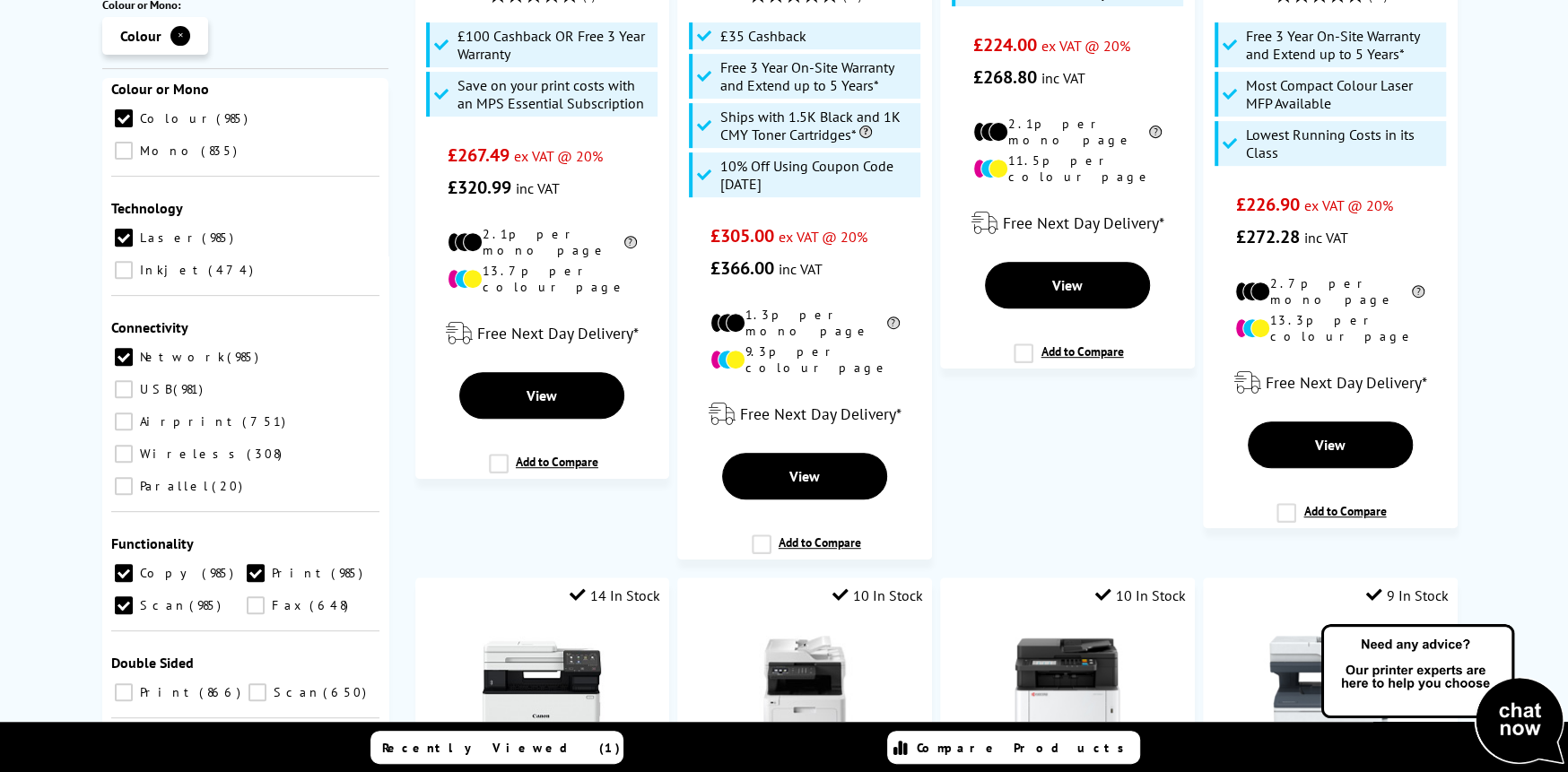
scroll to position [532, 0]
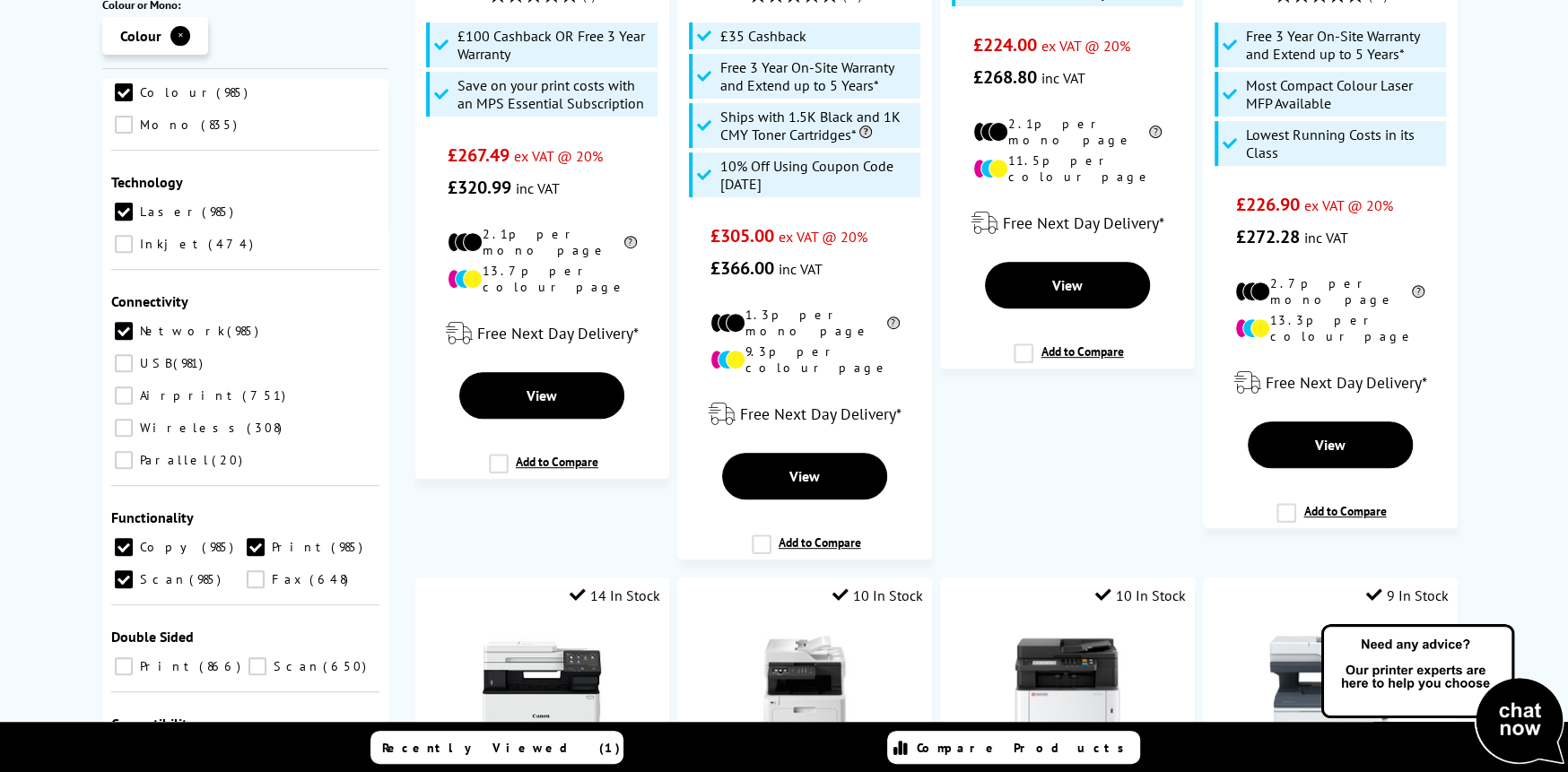
click at [125, 657] on input "Print 866" at bounding box center [123, 665] width 18 height 18
checkbox input "true"
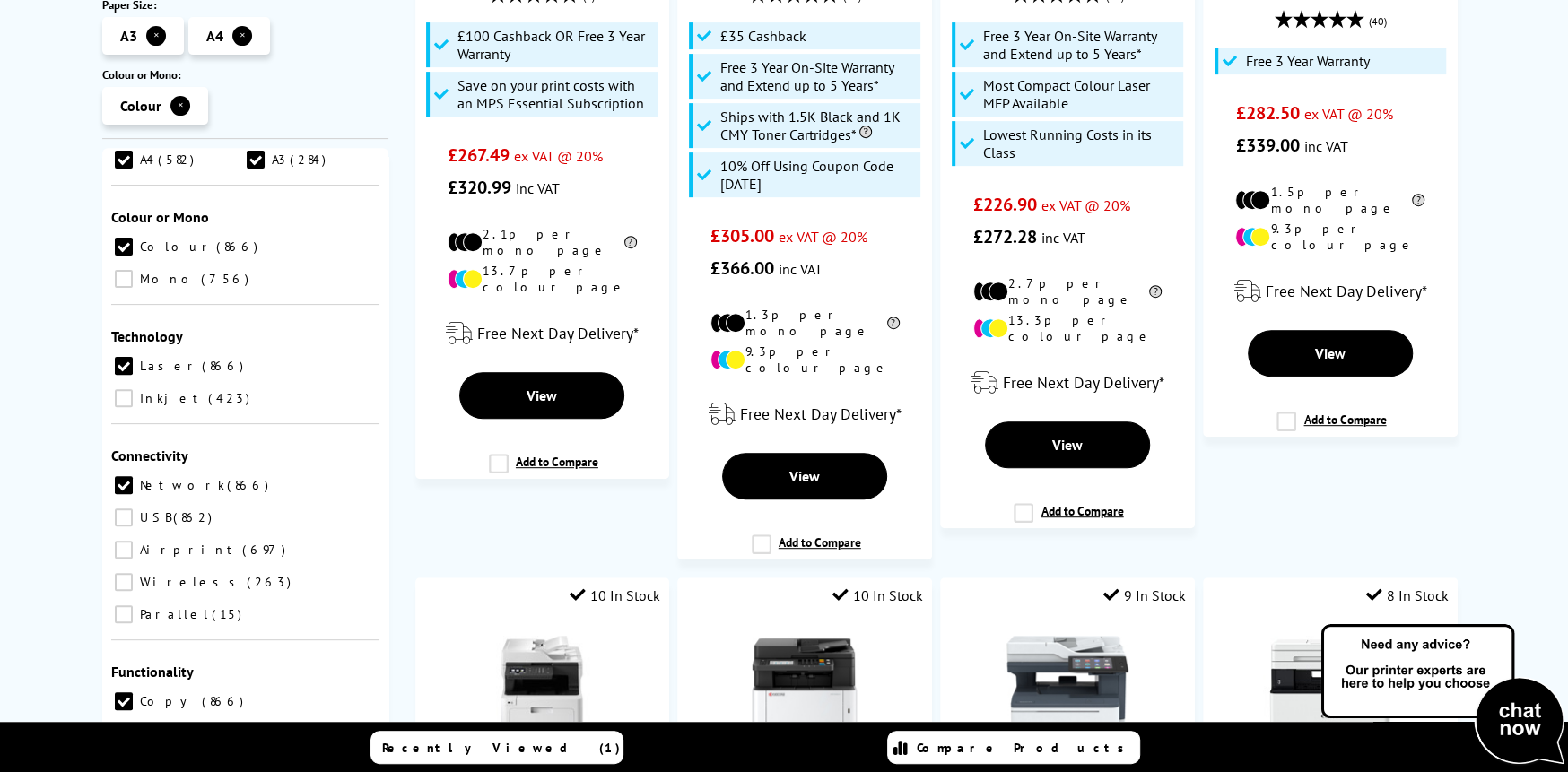
scroll to position [532, 0]
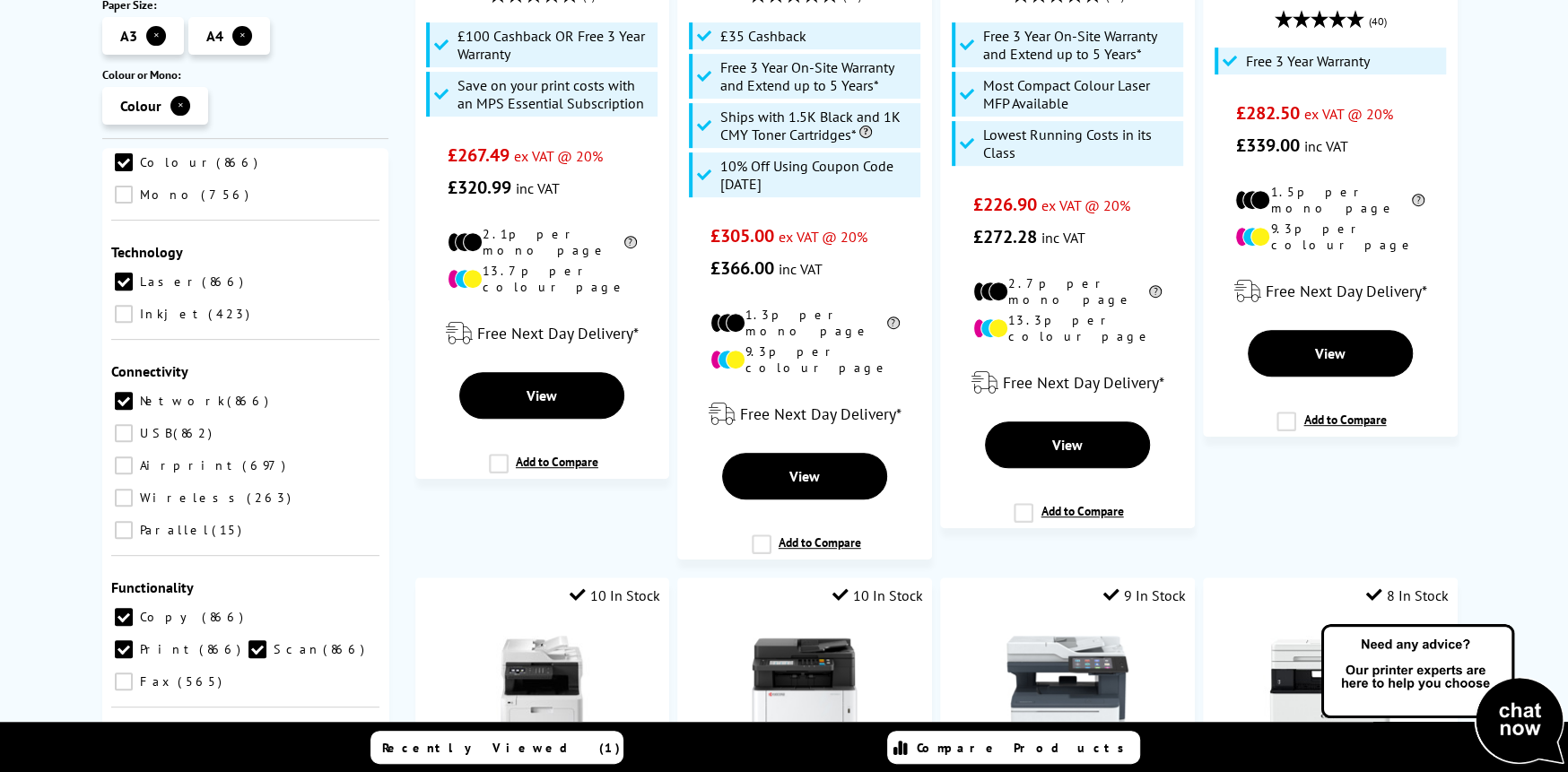
click at [251, 759] on input "Scan 643" at bounding box center [257, 768] width 18 height 18
checkbox input "true"
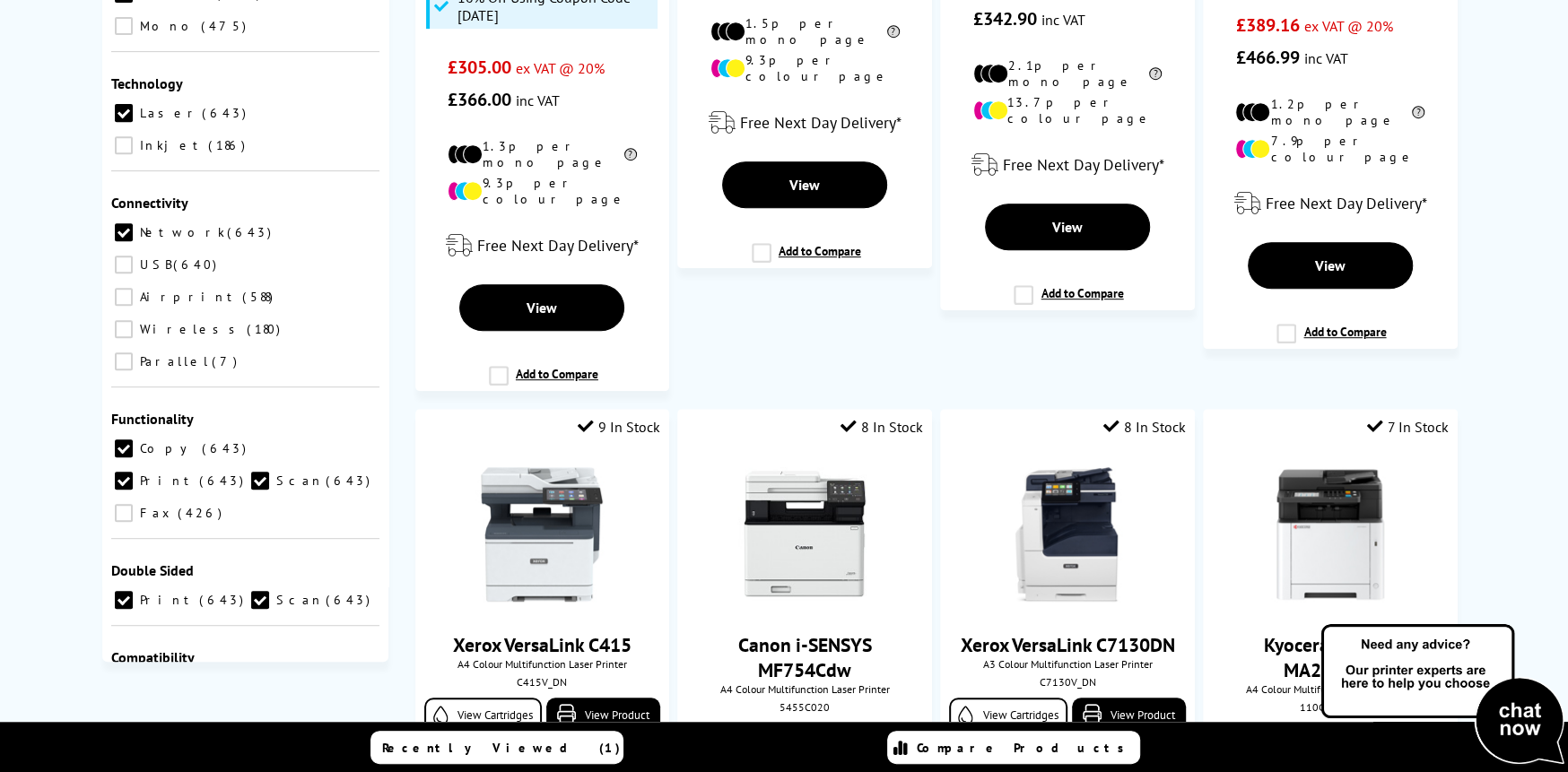
scroll to position [718, 0]
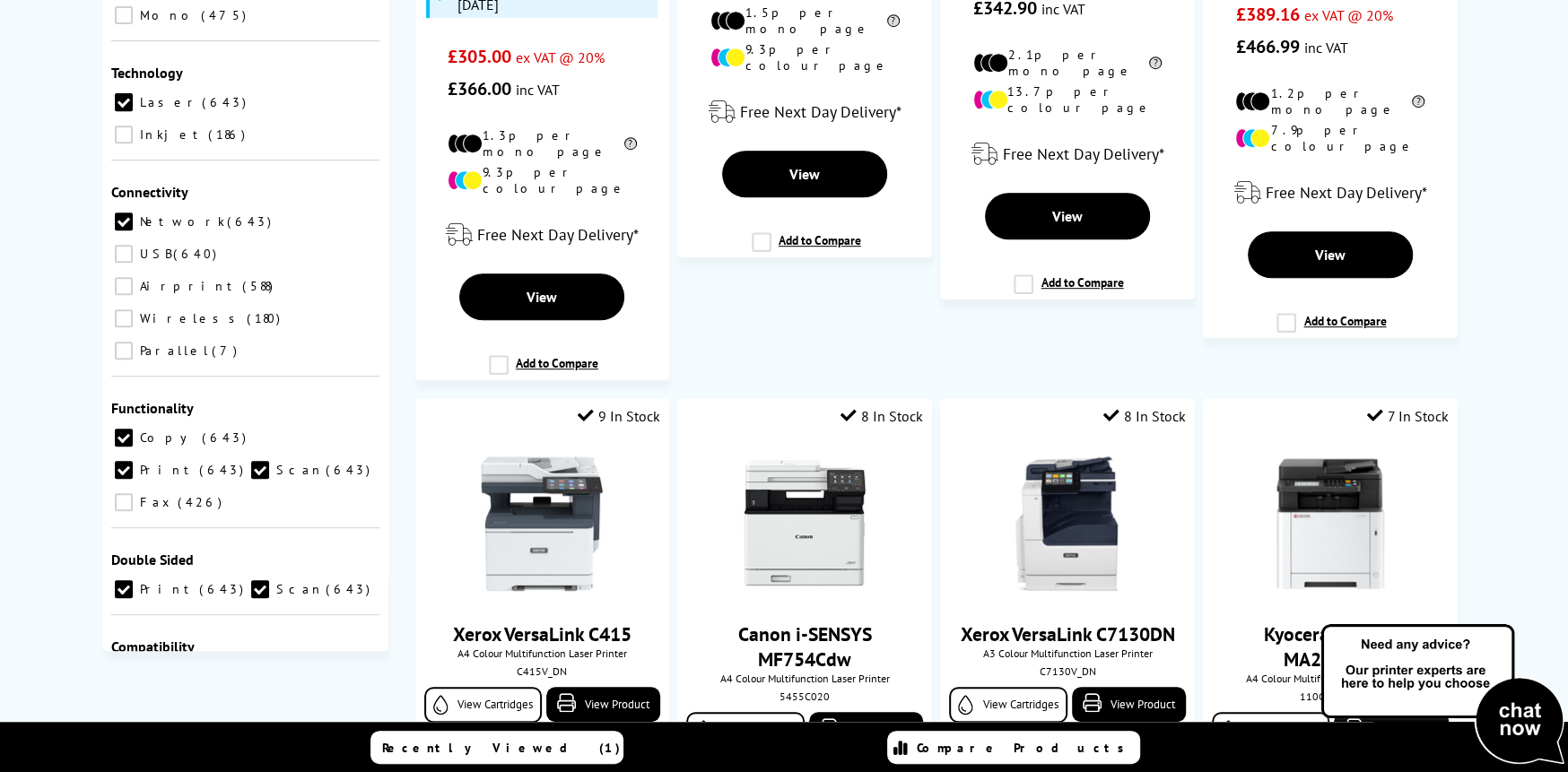
click at [123, 667] on input "Windows 642" at bounding box center [123, 676] width 18 height 18
checkbox input "true"
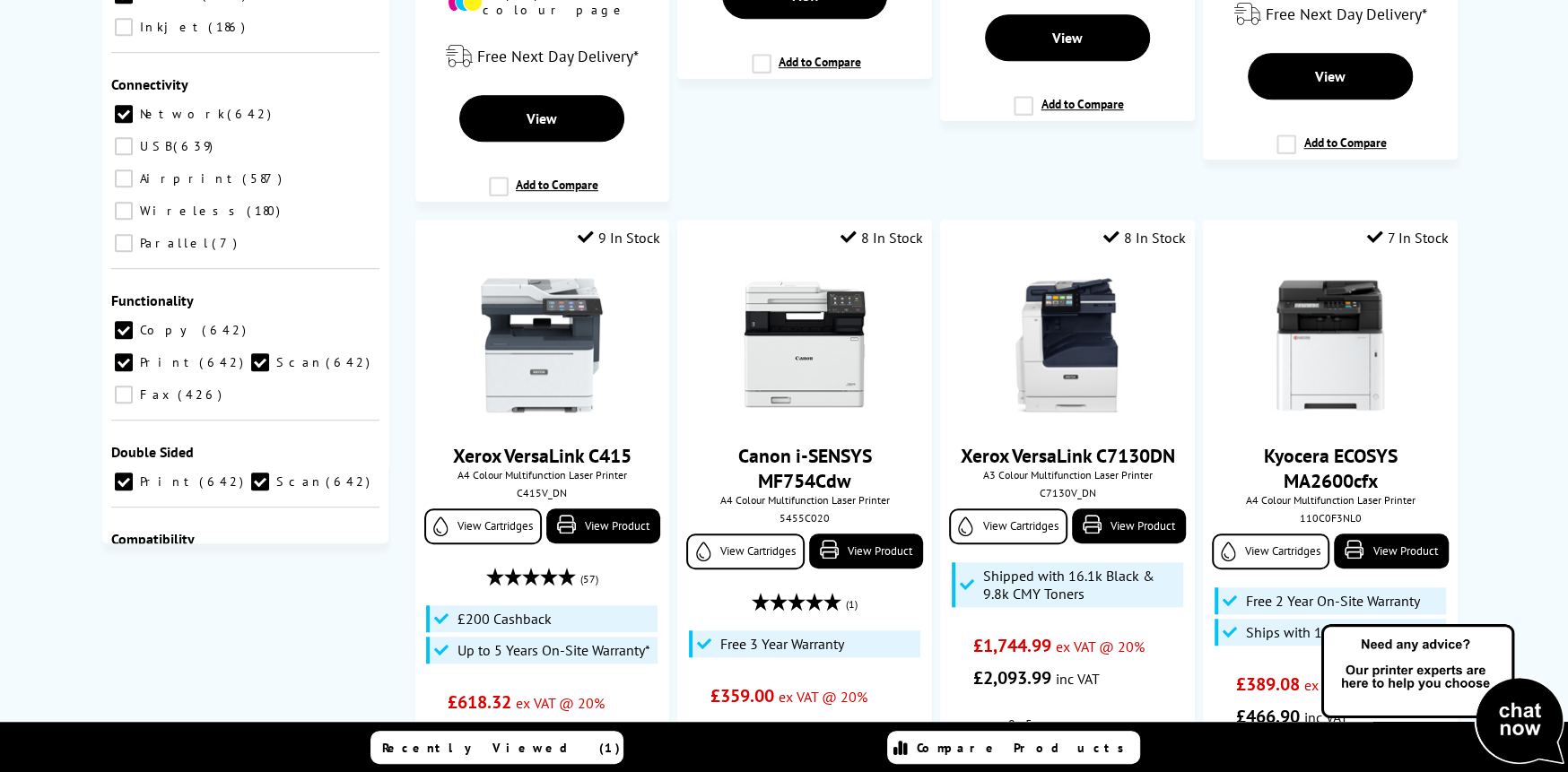
scroll to position [896, 0]
click at [187, 684] on input "number" at bounding box center [154, 697] width 69 height 27
type input "500"
drag, startPoint x: 296, startPoint y: 497, endPoint x: 219, endPoint y: 496, distance: 77.0
click at [219, 676] on form "500 to Go" at bounding box center [245, 697] width 250 height 43
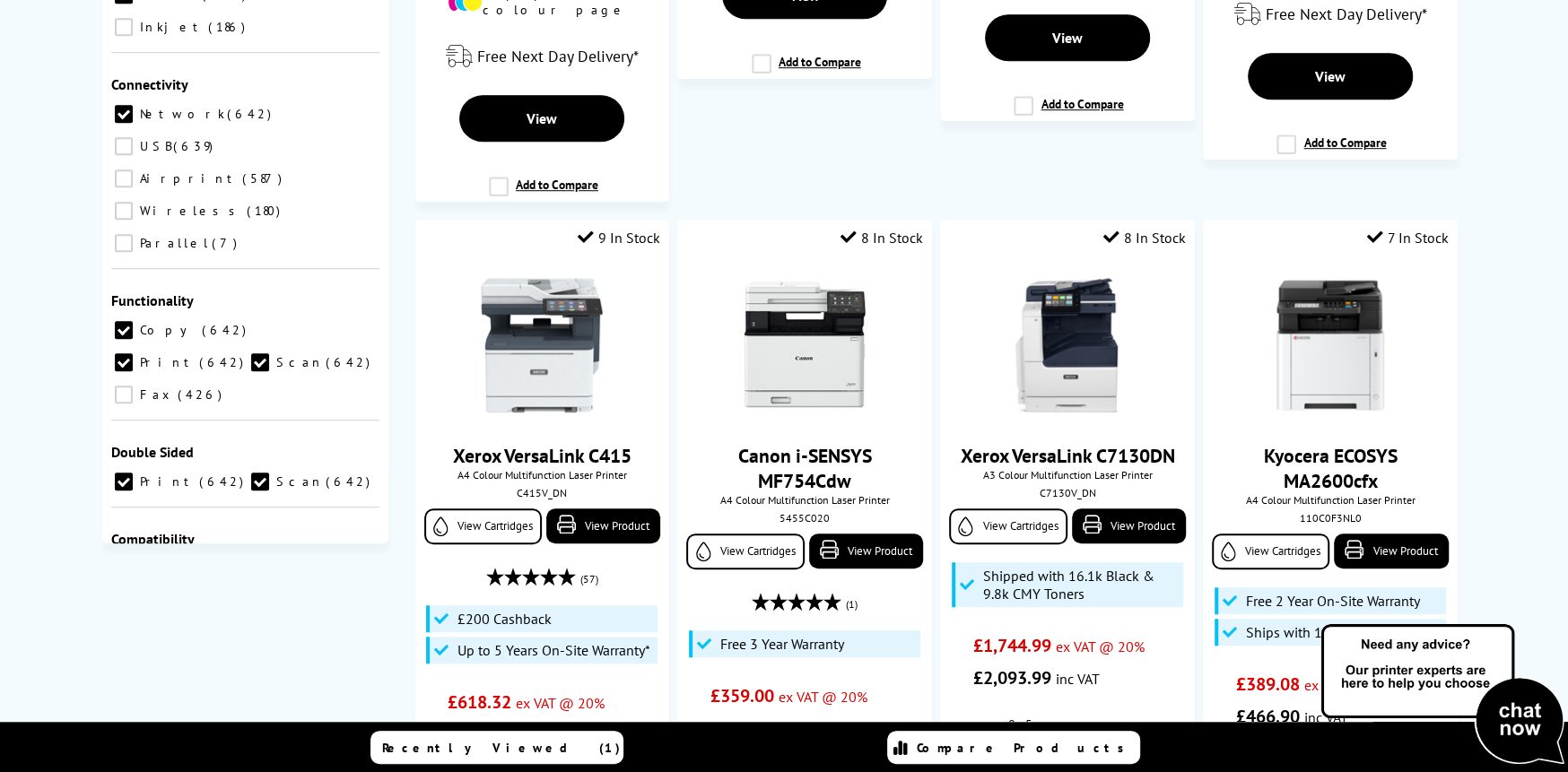
click at [298, 684] on input "1" at bounding box center [264, 697] width 69 height 27
click at [298, 684] on input "2" at bounding box center [264, 697] width 69 height 27
click at [298, 684] on input "3" at bounding box center [264, 697] width 69 height 27
type input "4"
click at [298, 684] on input "4" at bounding box center [264, 697] width 69 height 27
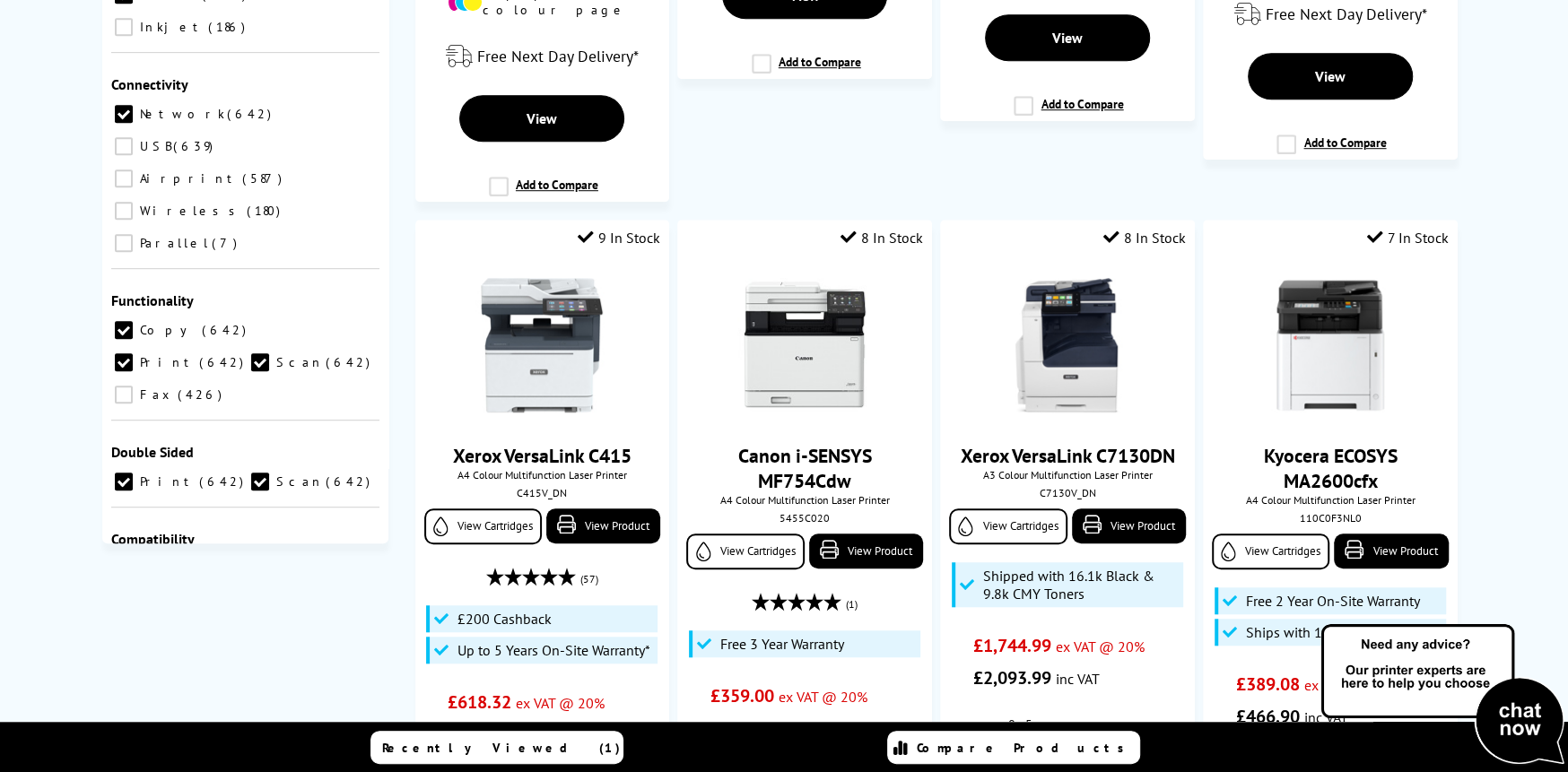
type input "5000"
click at [341, 685] on button "Go" at bounding box center [334, 697] width 54 height 25
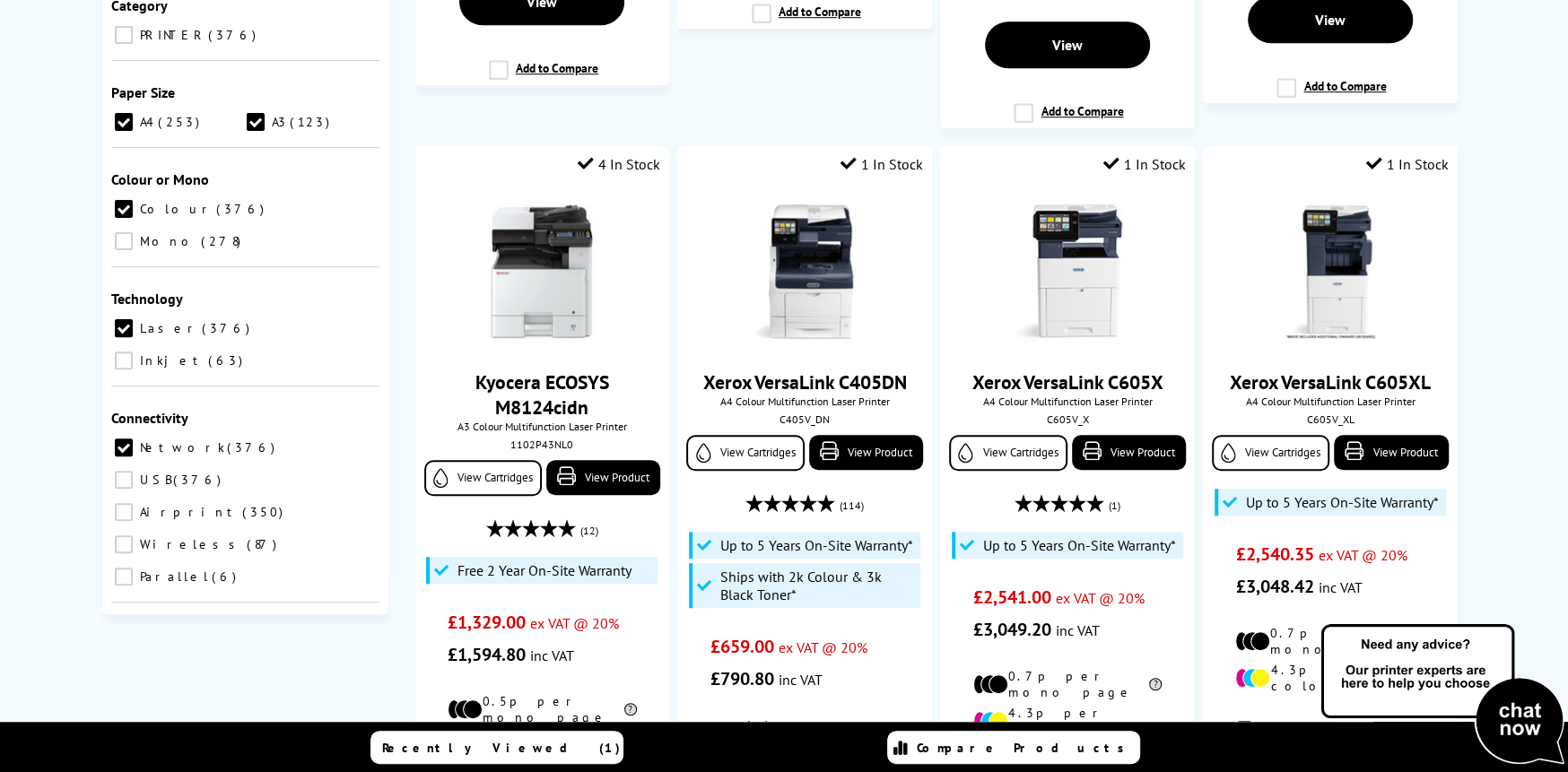
scroll to position [532, 0]
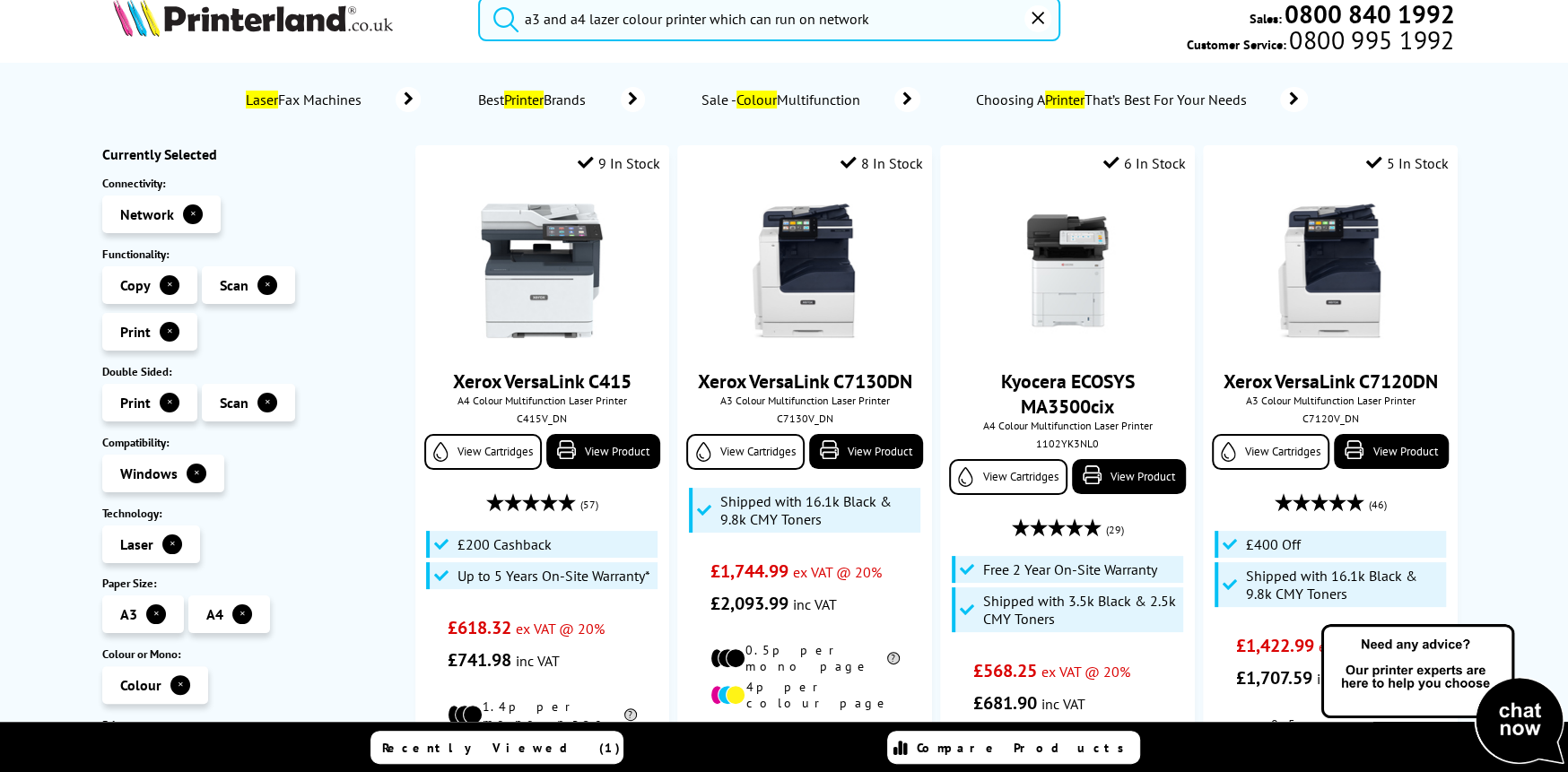
scroll to position [0, 0]
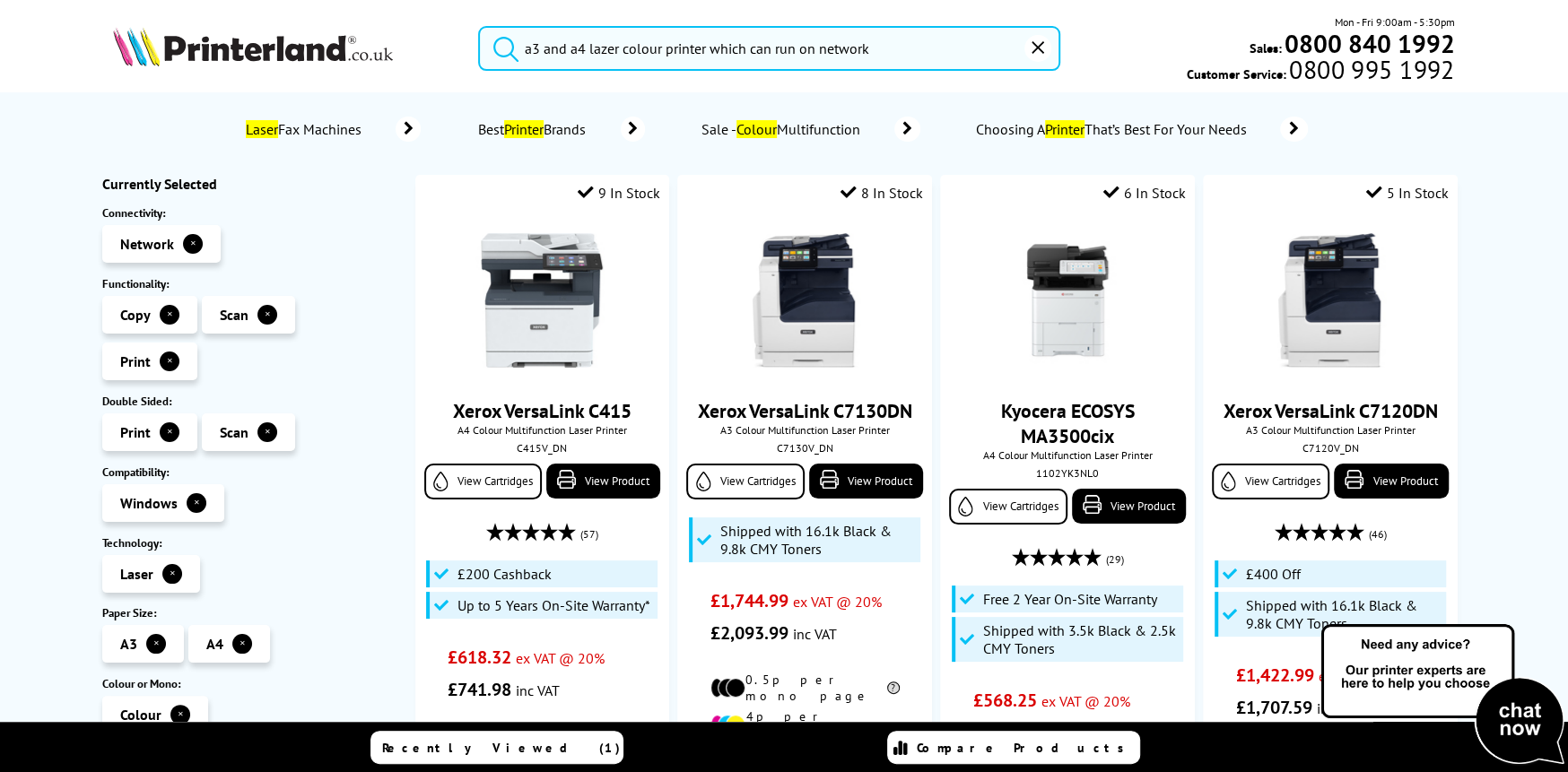
drag, startPoint x: 741, startPoint y: 44, endPoint x: 455, endPoint y: 25, distance: 286.6
click at [455, 26] on div "a3 and a4 lazer colour printer which can run on network" at bounding box center [758, 48] width 605 height 45
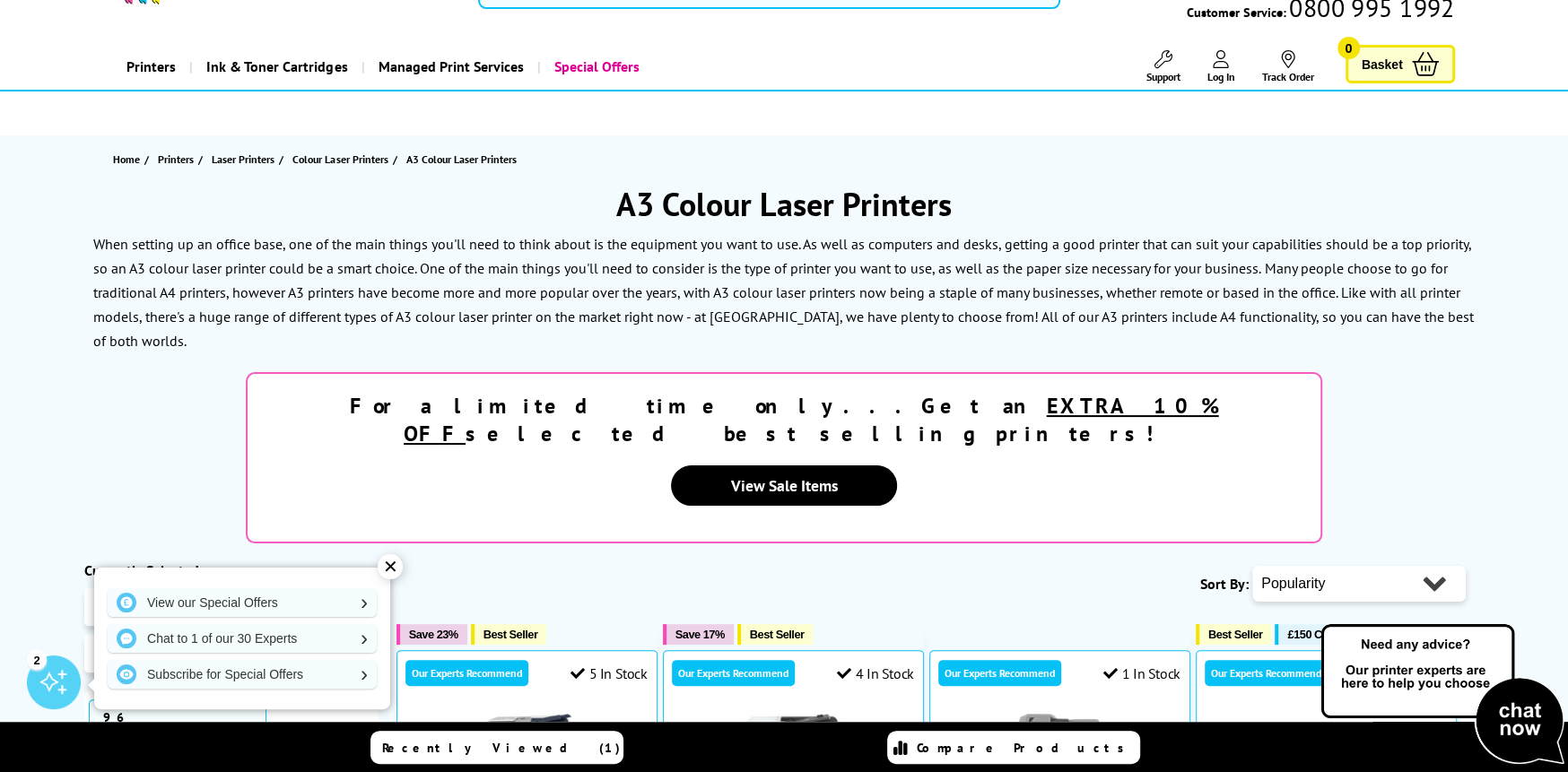
scroll to position [269, 0]
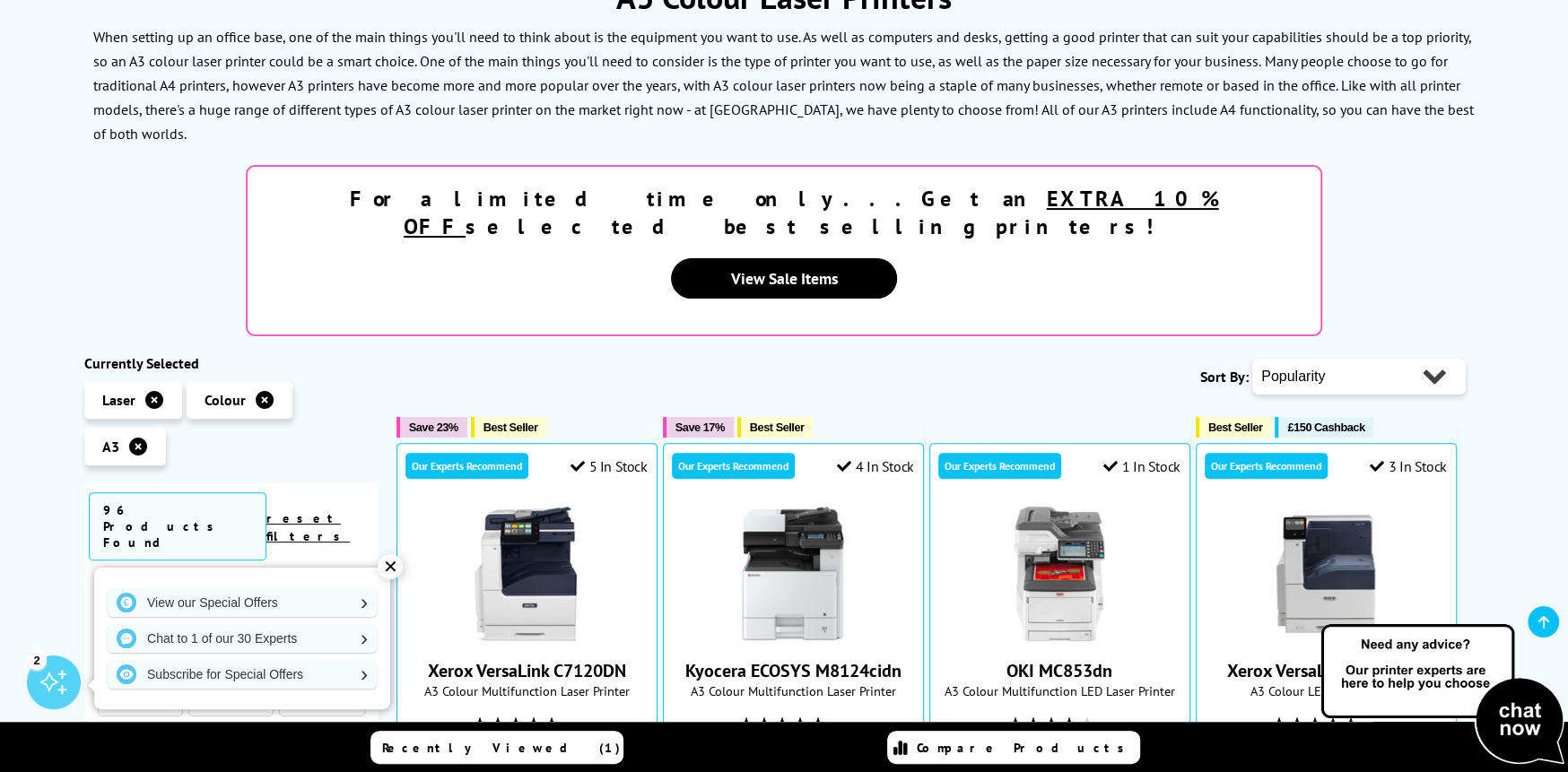
click at [385, 570] on div "✕" at bounding box center [391, 567] width 25 height 25
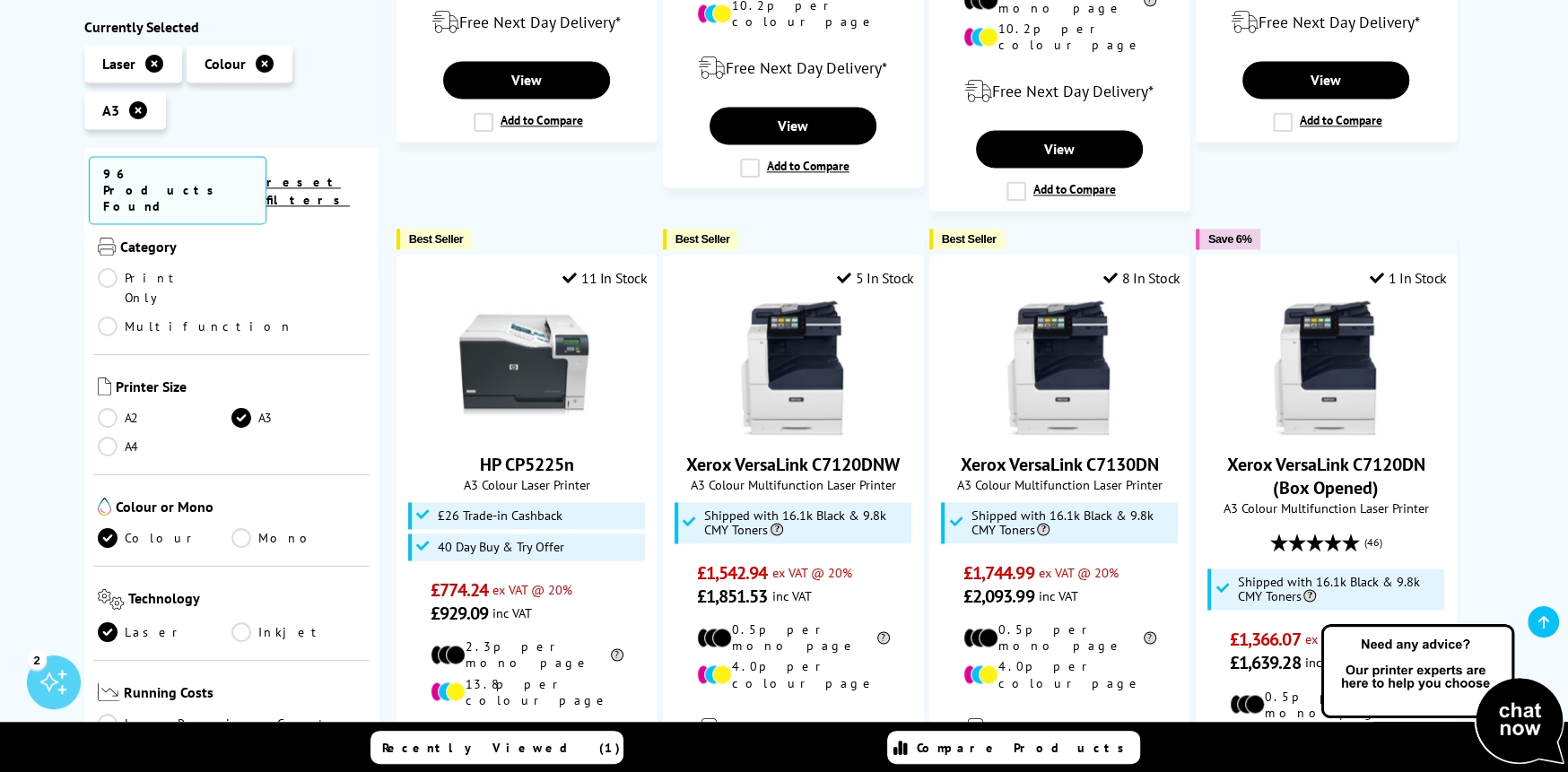
scroll to position [0, 0]
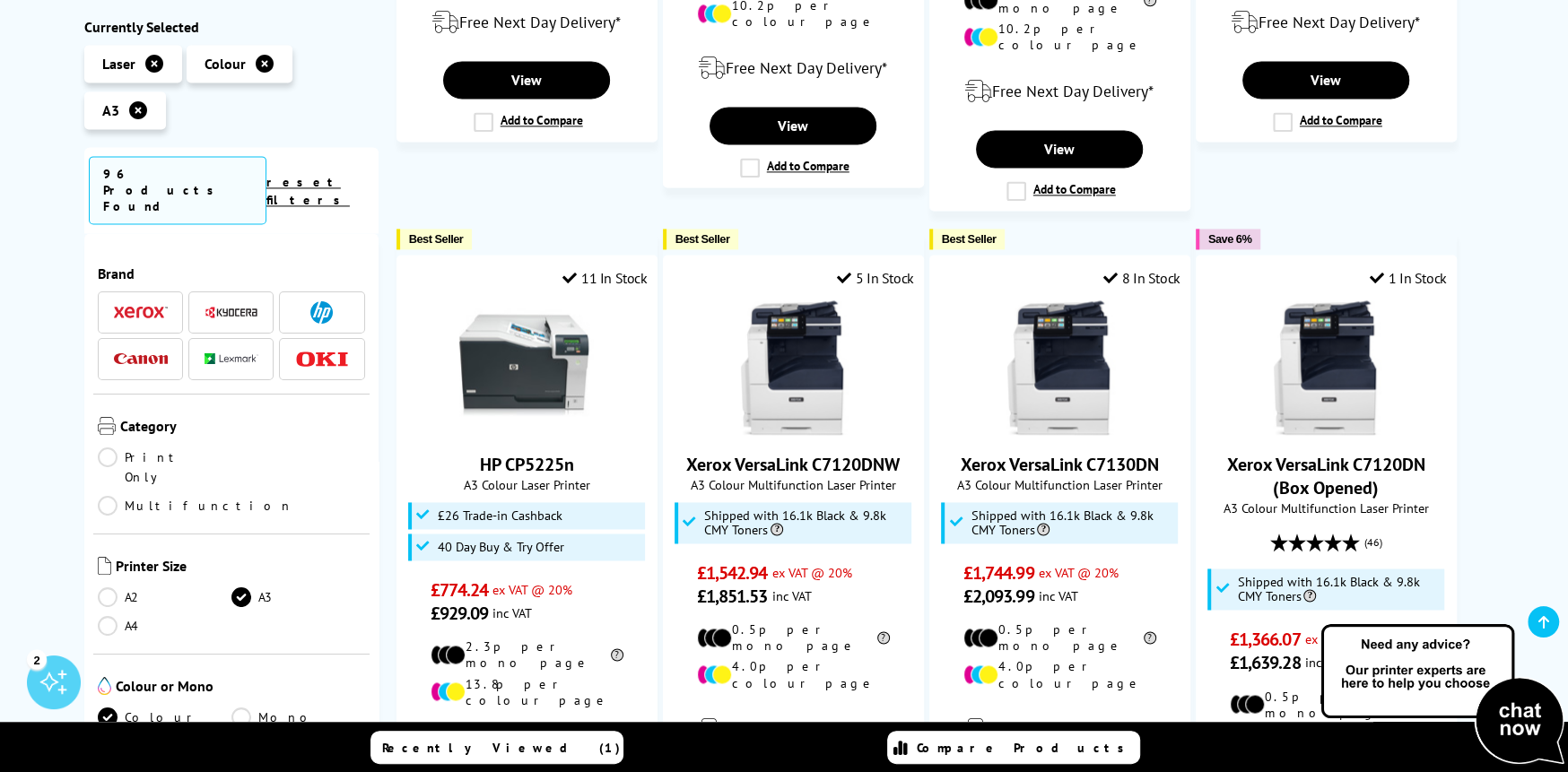
click at [108, 616] on link "A4" at bounding box center [165, 626] width 134 height 19
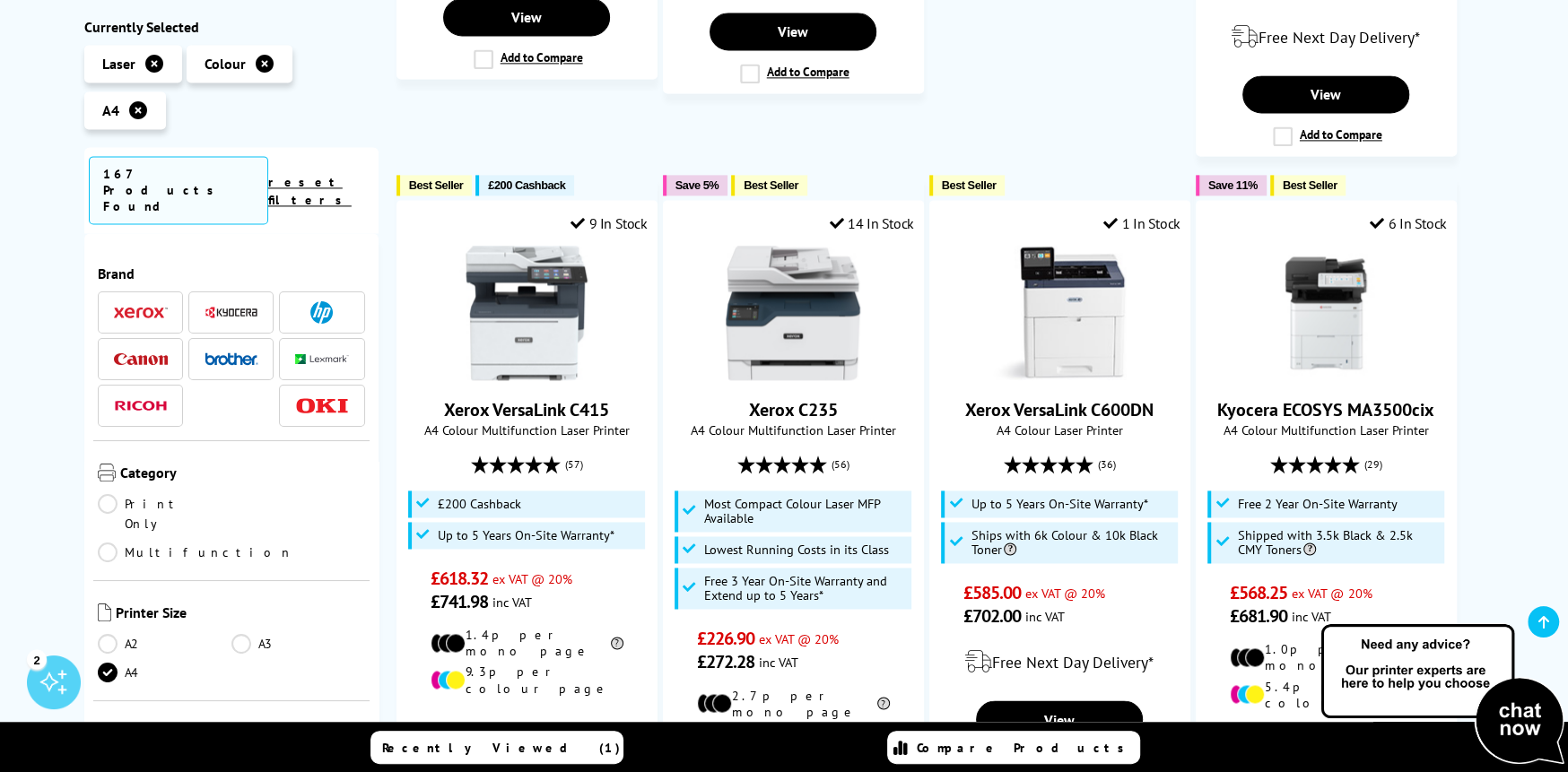
click at [242, 633] on link "A3" at bounding box center [298, 643] width 134 height 19
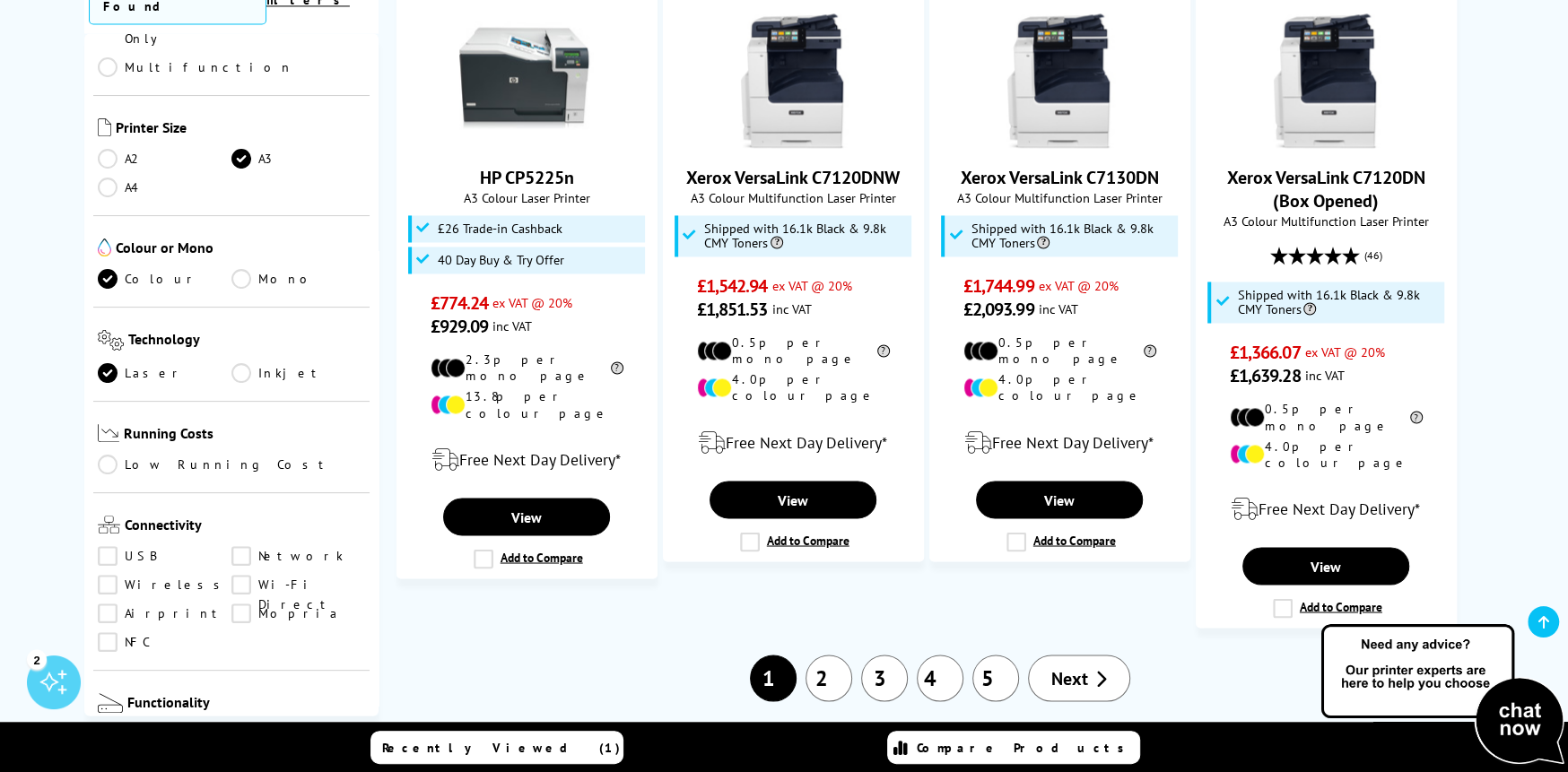
scroll to position [269, 0]
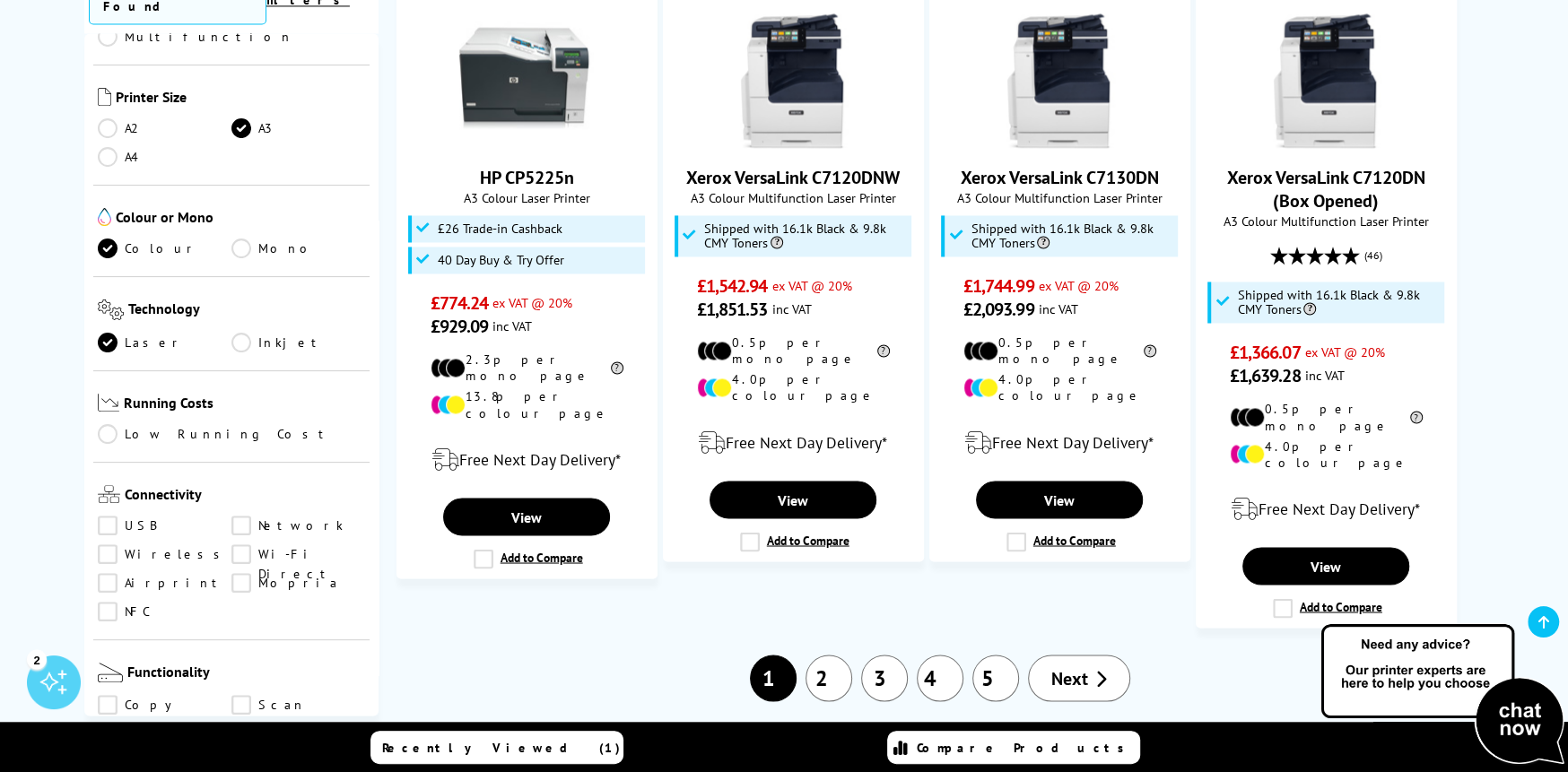
click at [235, 515] on link "Network" at bounding box center [298, 525] width 134 height 19
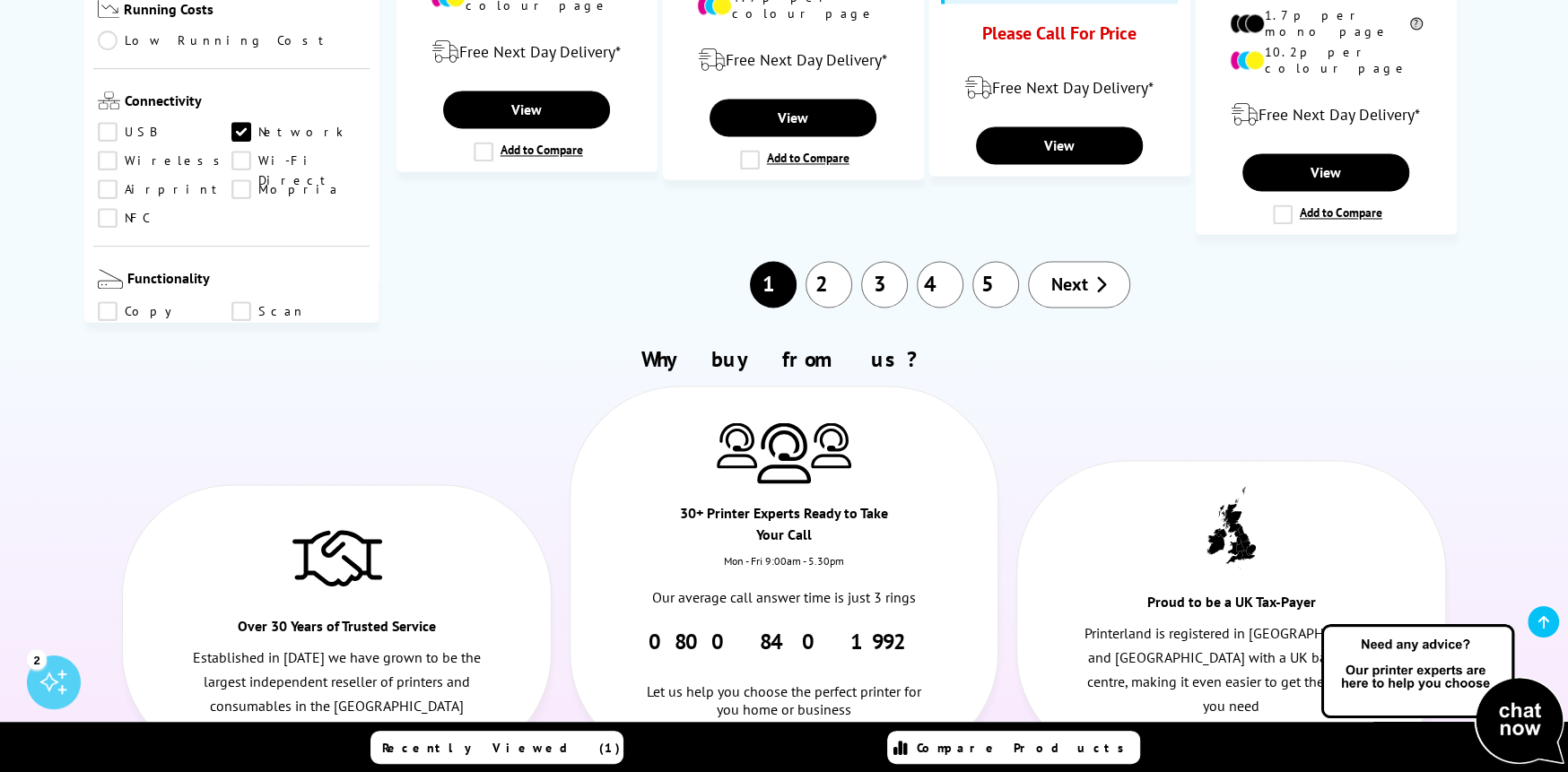
scroll to position [2344, 0]
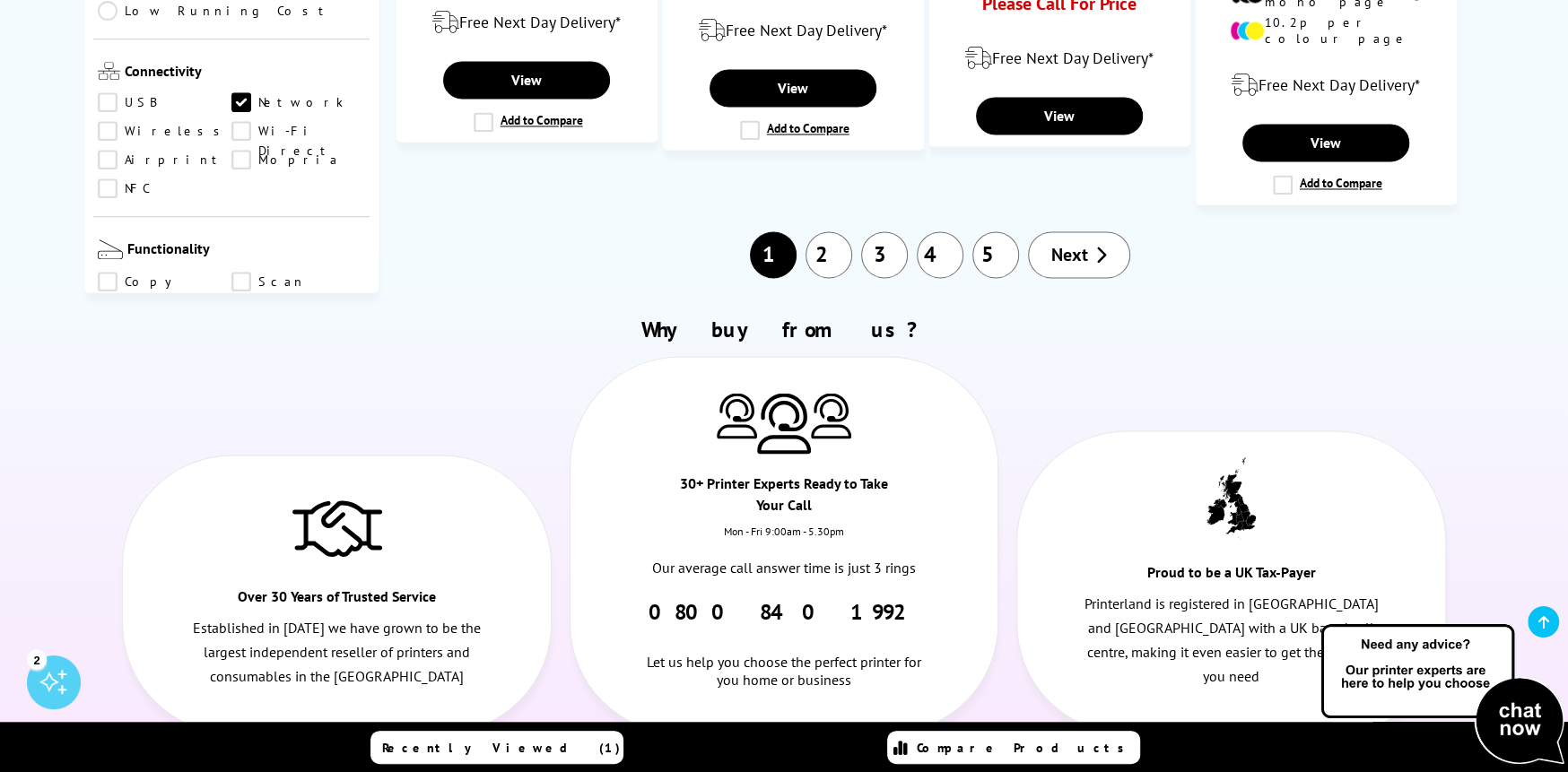
click at [106, 271] on link "Copy" at bounding box center [165, 281] width 134 height 19
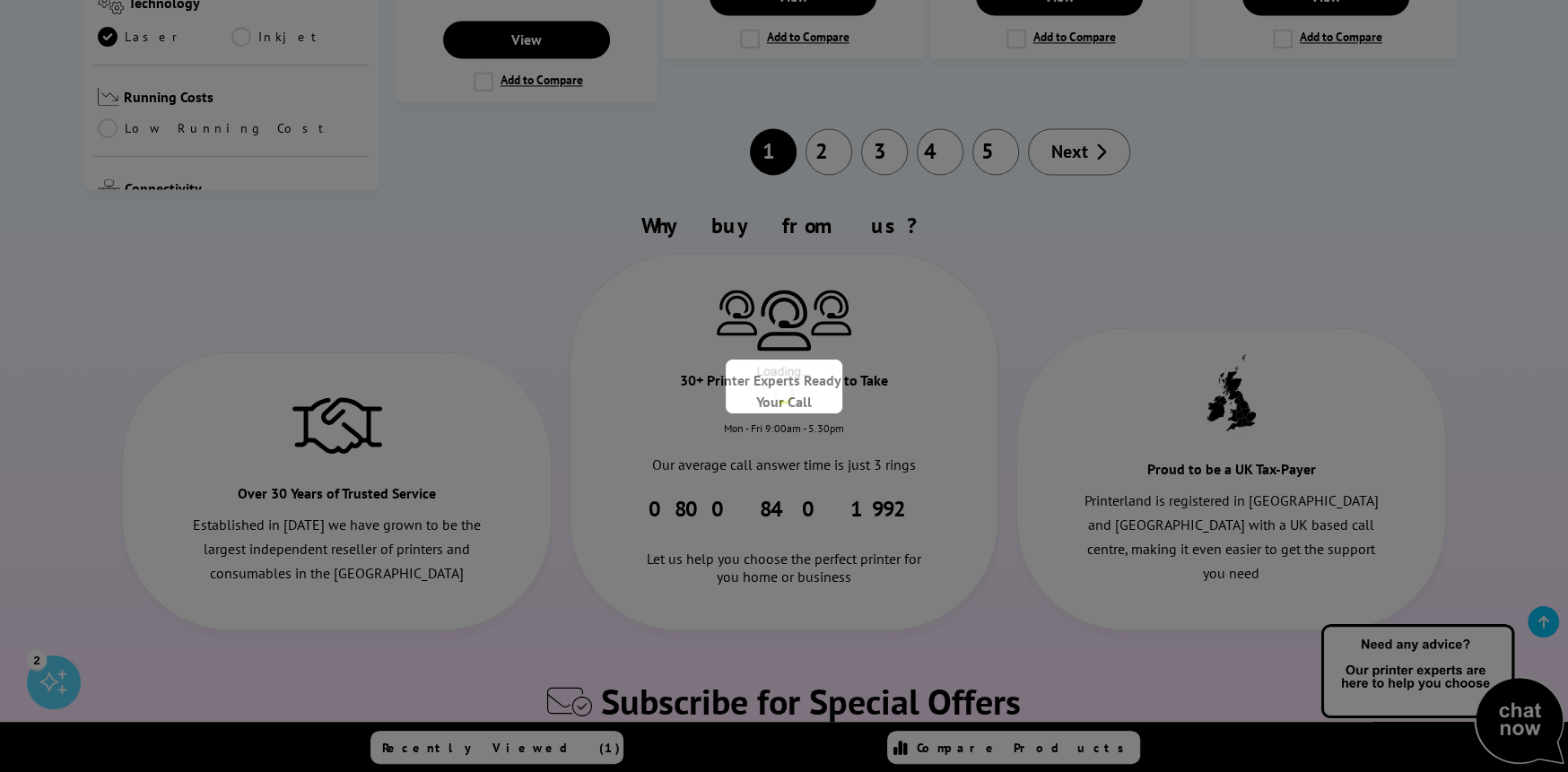
scroll to position [269, 0]
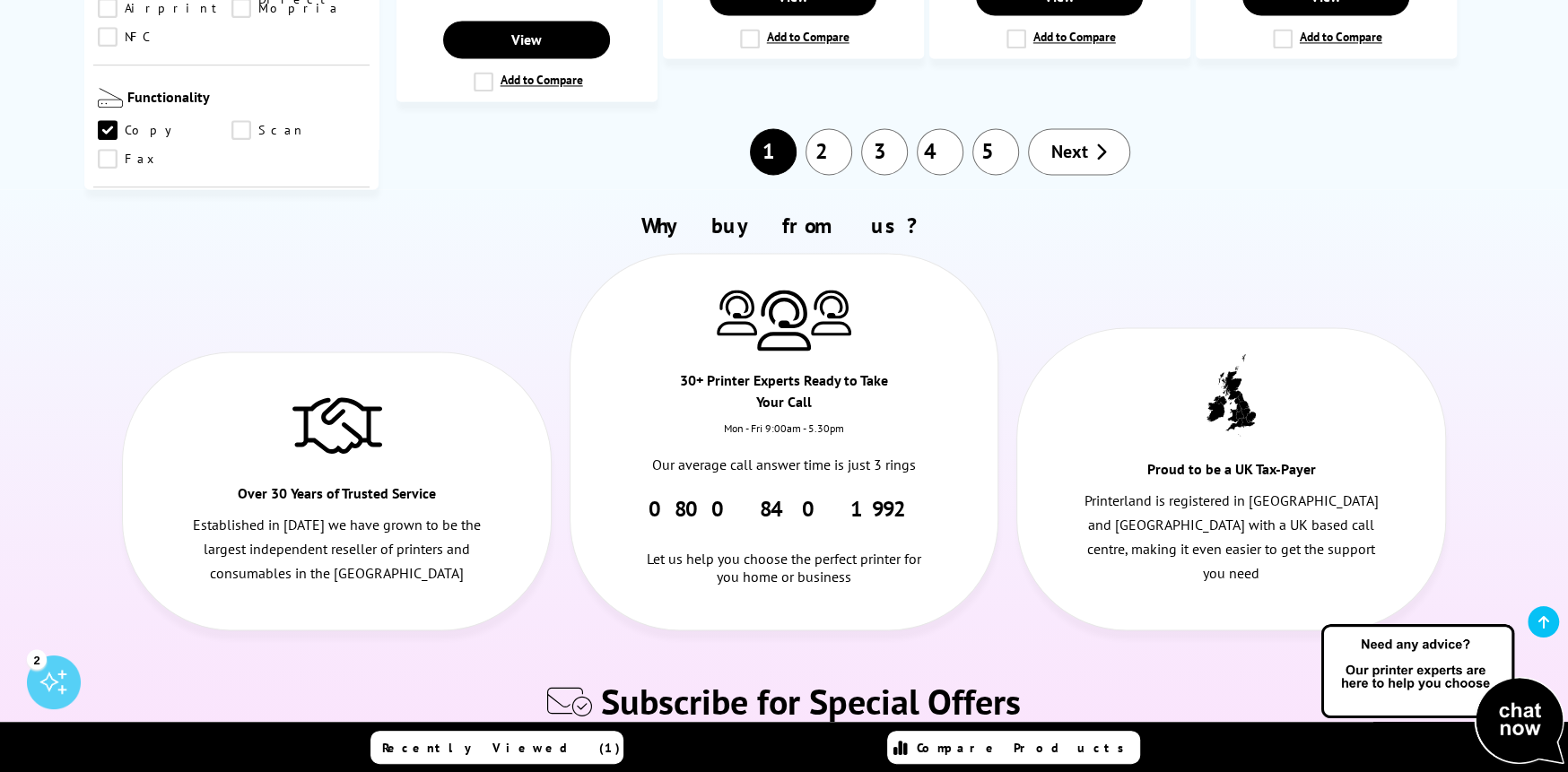
click at [245, 120] on link "Scan" at bounding box center [298, 130] width 134 height 19
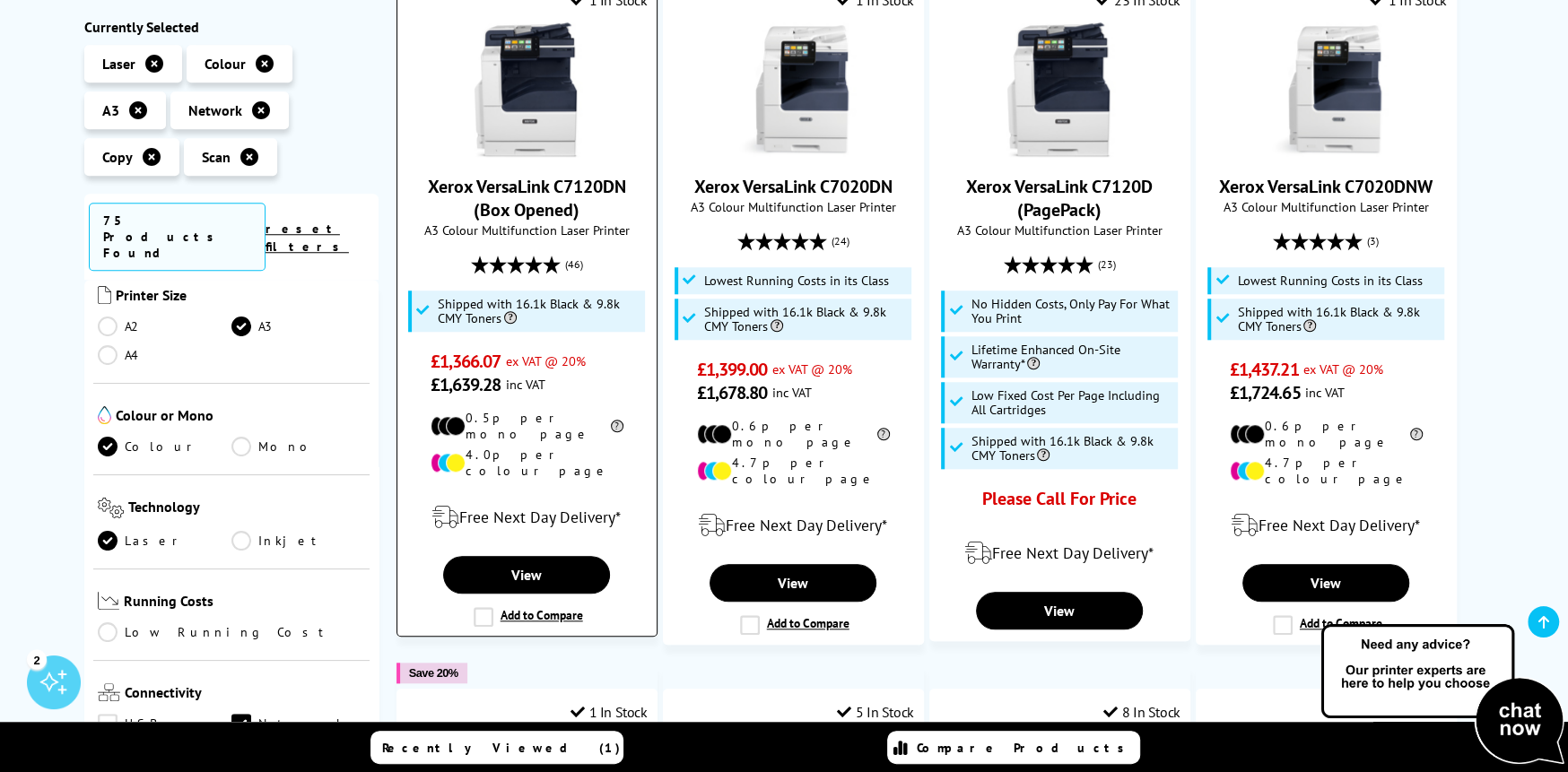
scroll to position [1089, 0]
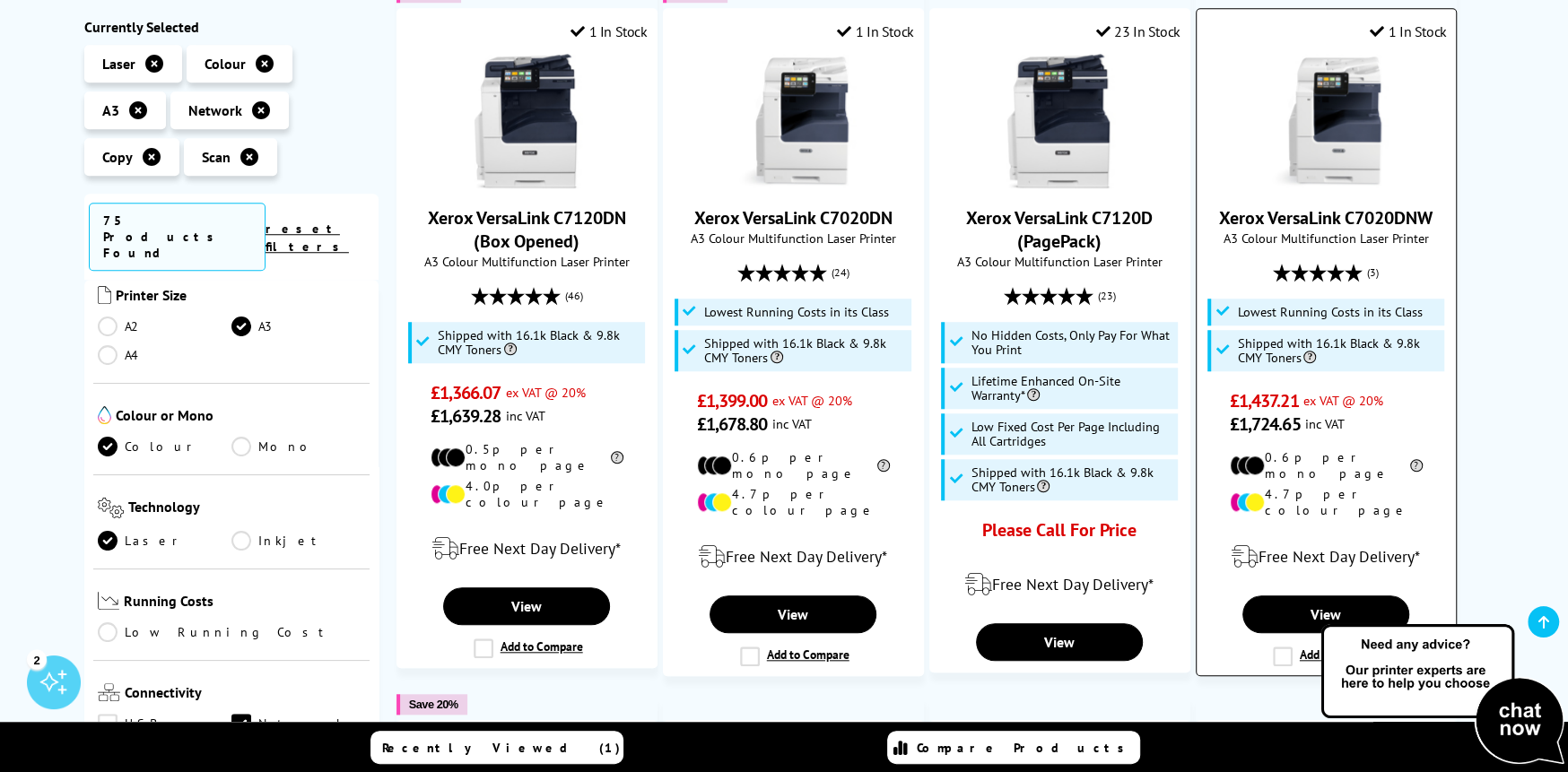
click at [1291, 646] on label "Add to Compare" at bounding box center [1327, 656] width 110 height 19
click at [0, 0] on input "Add to Compare" at bounding box center [0, 0] width 0 height 0
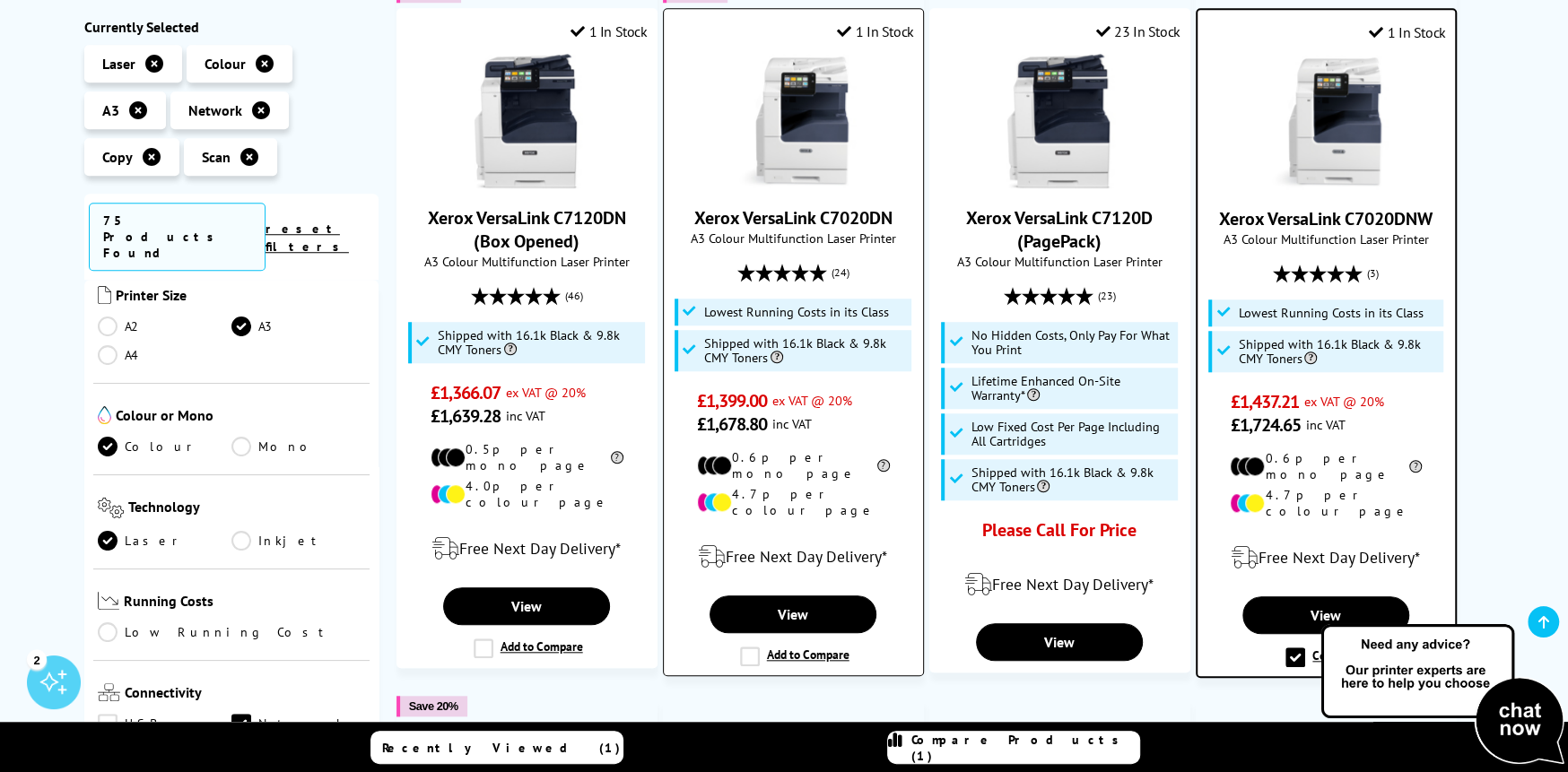
click at [744, 646] on label "Add to Compare" at bounding box center [795, 656] width 110 height 19
click at [0, 0] on input "Add to Compare" at bounding box center [0, 0] width 0 height 0
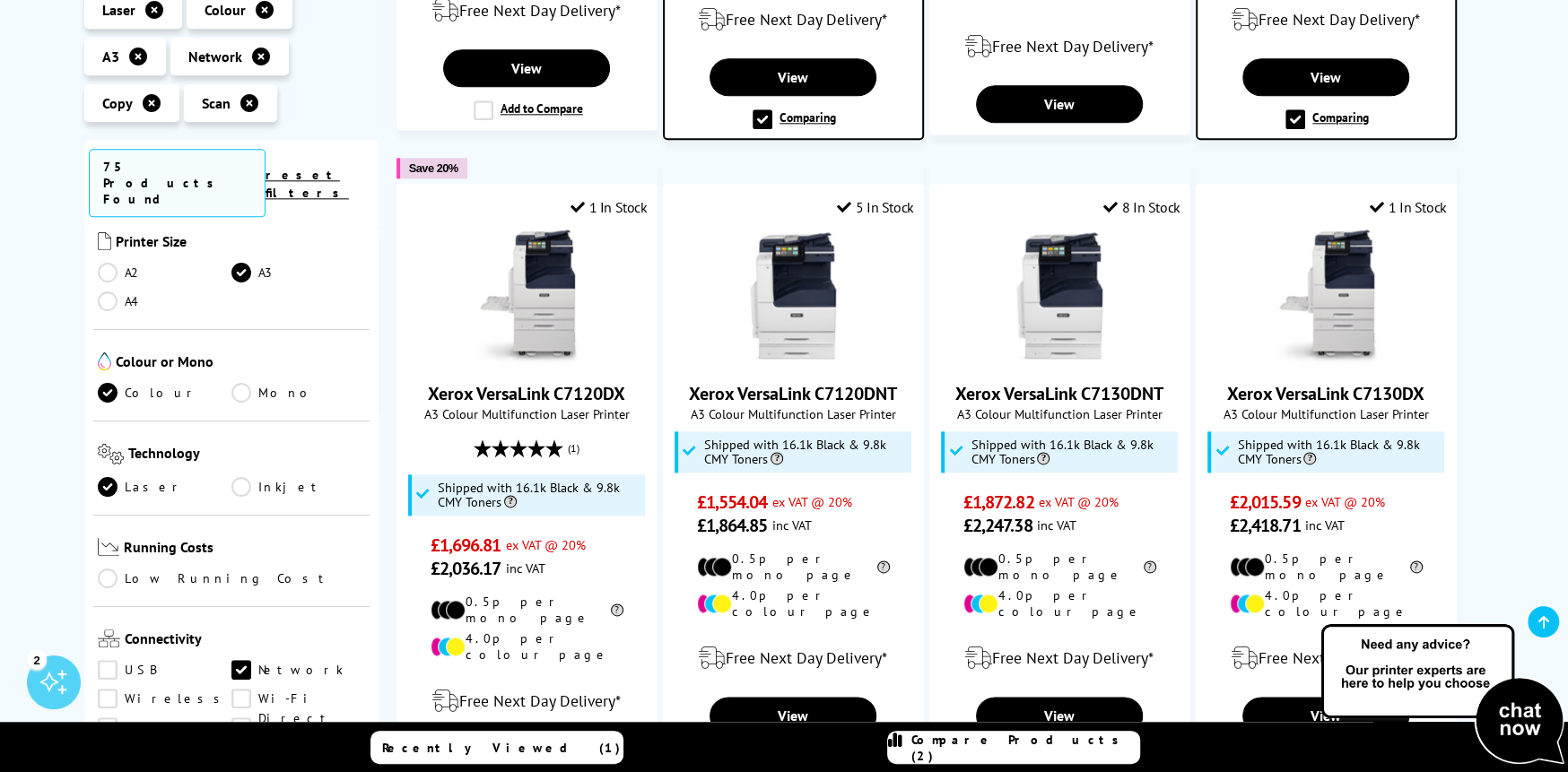
scroll to position [1716, 0]
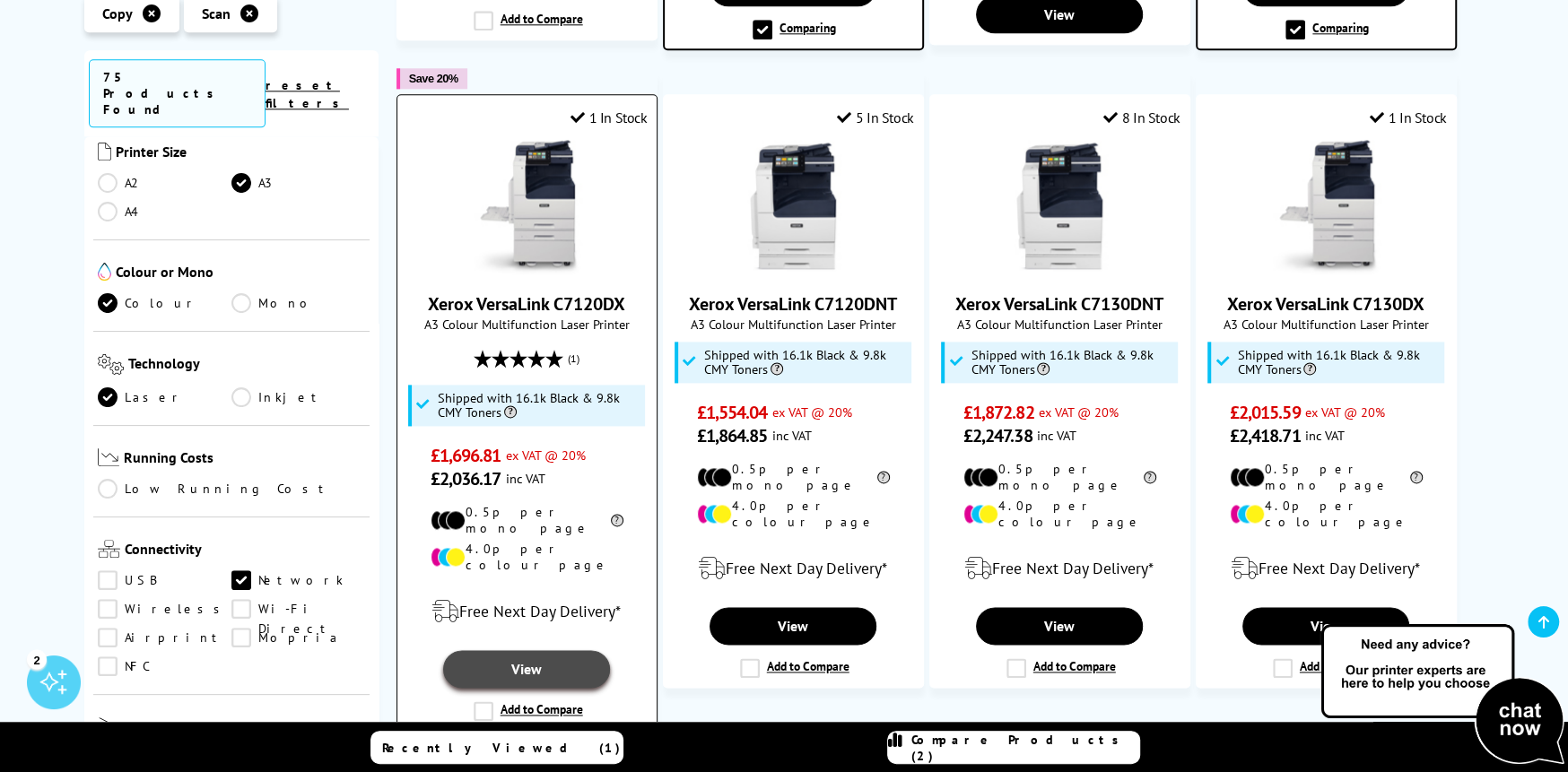
click at [551, 650] on link "View" at bounding box center [526, 668] width 167 height 38
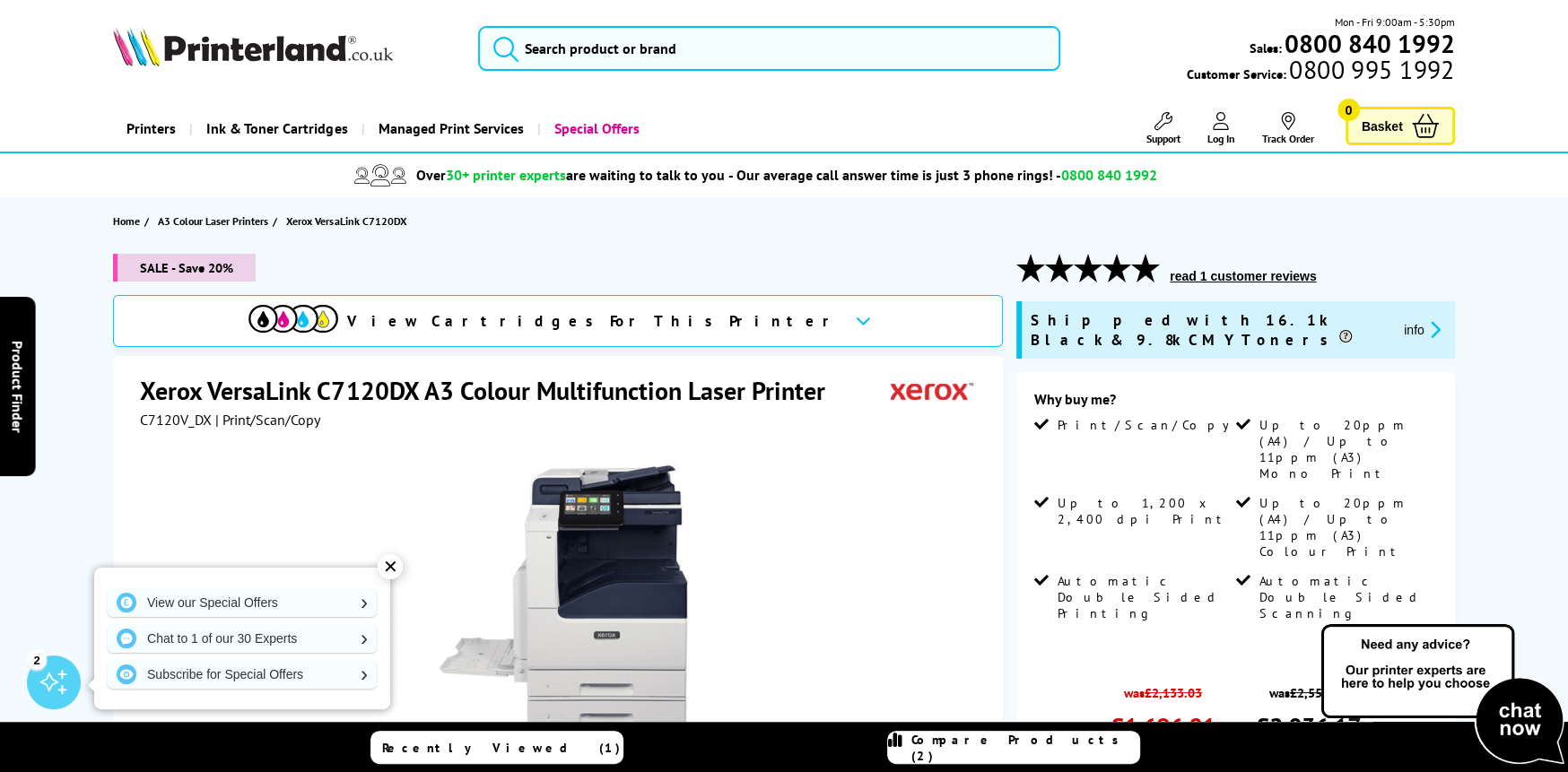
click at [907, 752] on link "Compare Products (2)" at bounding box center [1013, 747] width 253 height 33
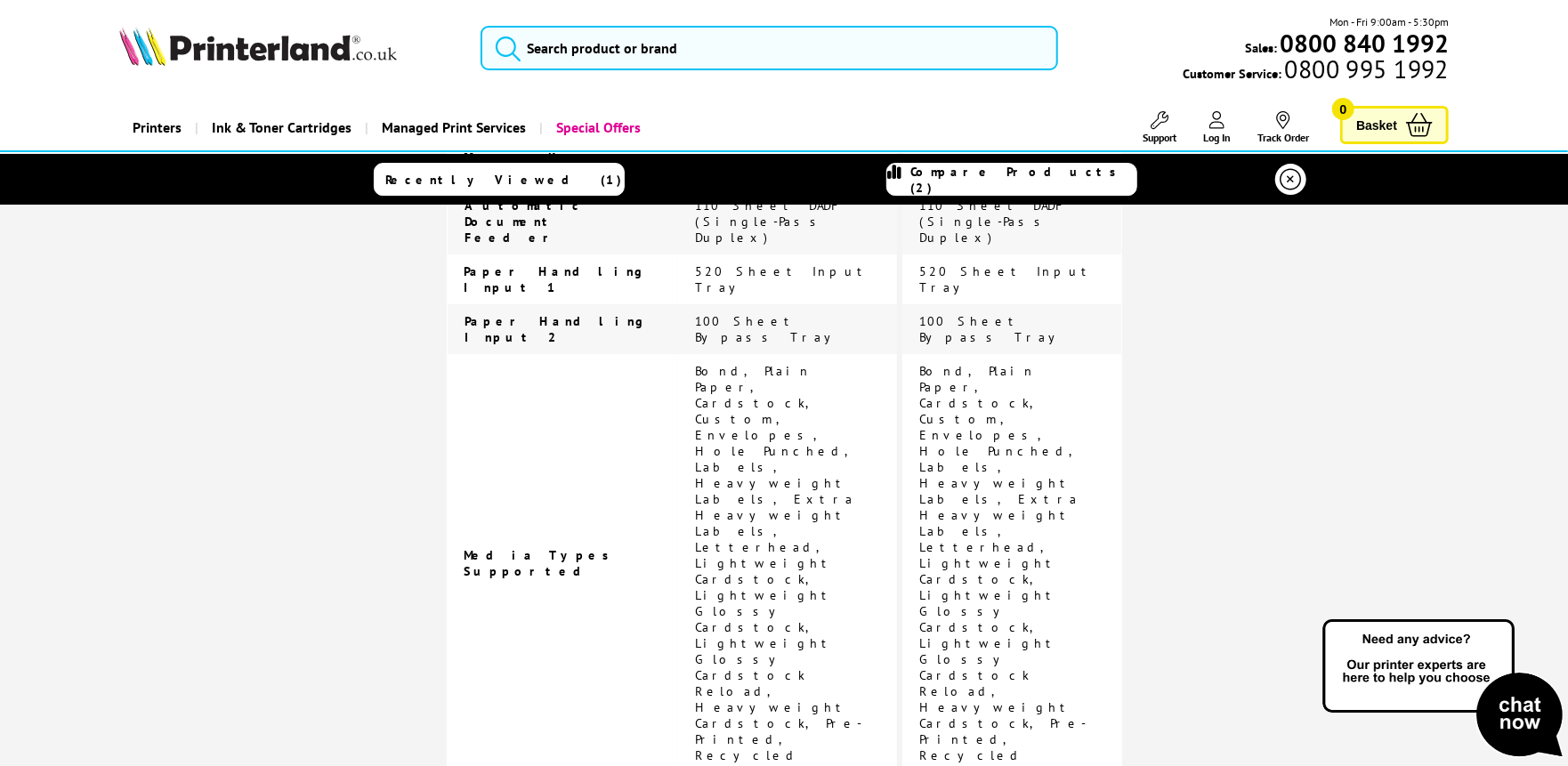
scroll to position [3583, 0]
